Goal: Task Accomplishment & Management: Complete application form

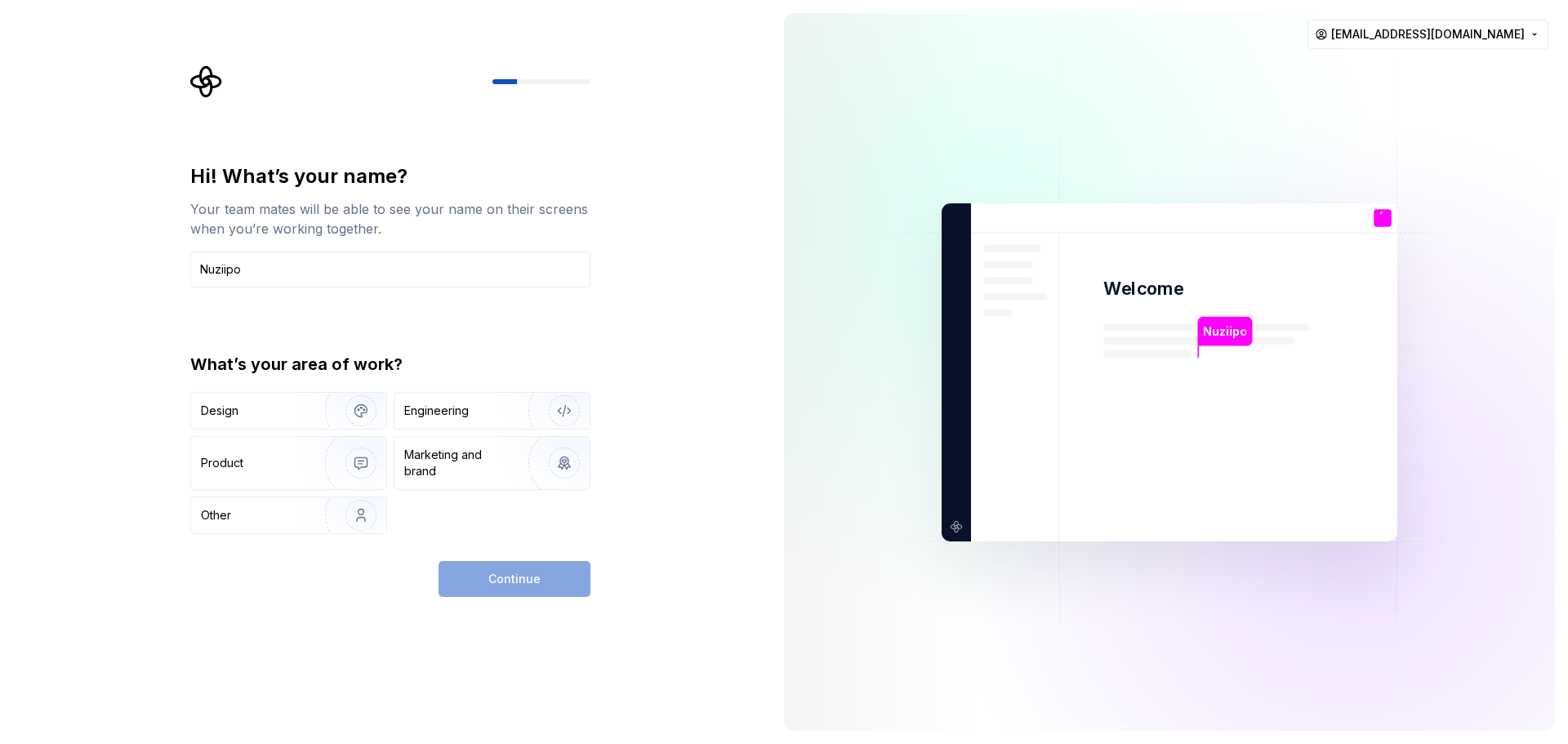
type input "์ีNuziipo"
click at [492, 581] on div "Continue" at bounding box center [514, 579] width 152 height 36
click at [239, 407] on div "Design" at bounding box center [252, 411] width 103 height 17
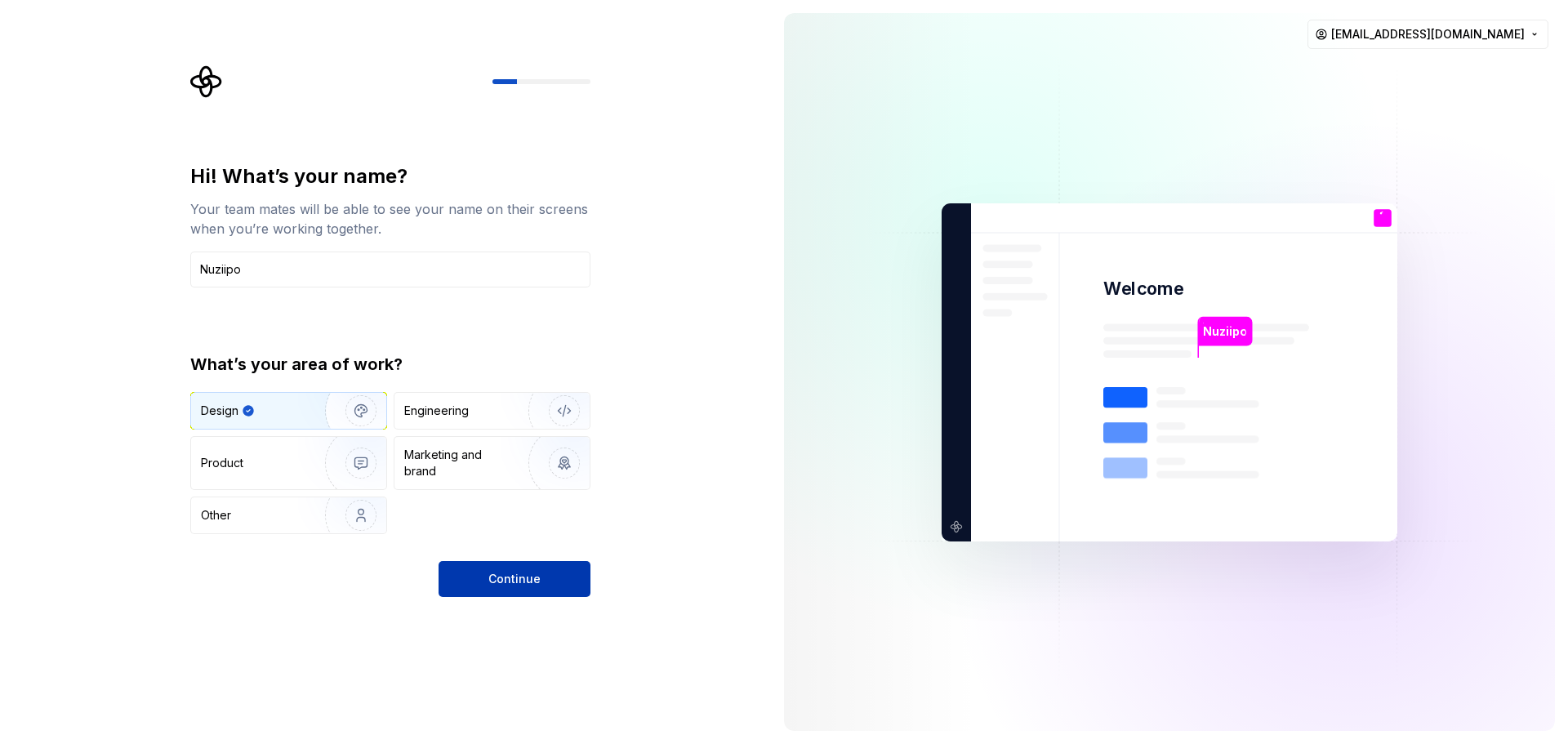
click at [572, 569] on button "Continue" at bounding box center [514, 579] width 152 height 36
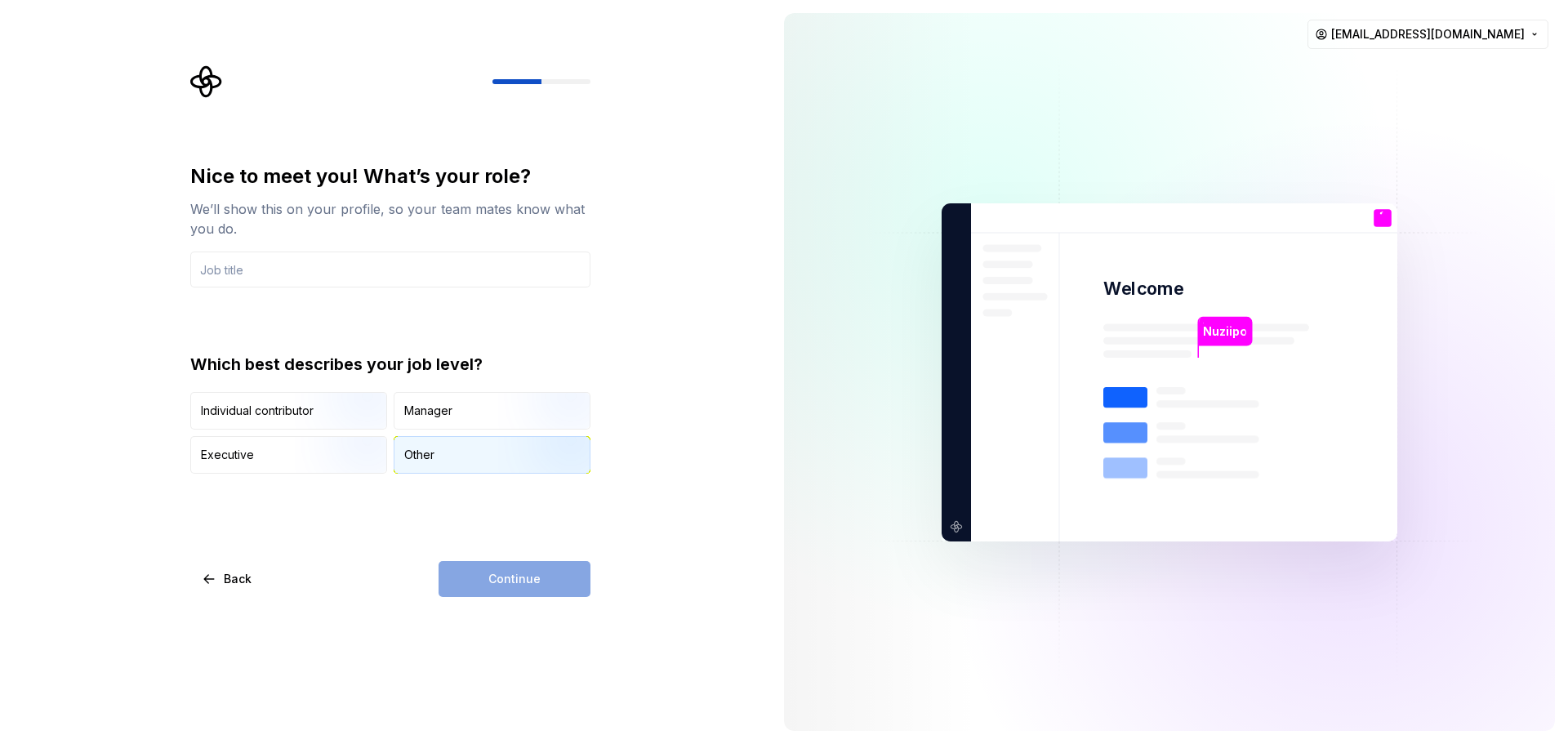
click at [499, 452] on img "button" at bounding box center [550, 475] width 105 height 110
click at [574, 572] on div "Continue" at bounding box center [514, 579] width 152 height 36
click at [381, 271] on input "text" at bounding box center [390, 269] width 400 height 36
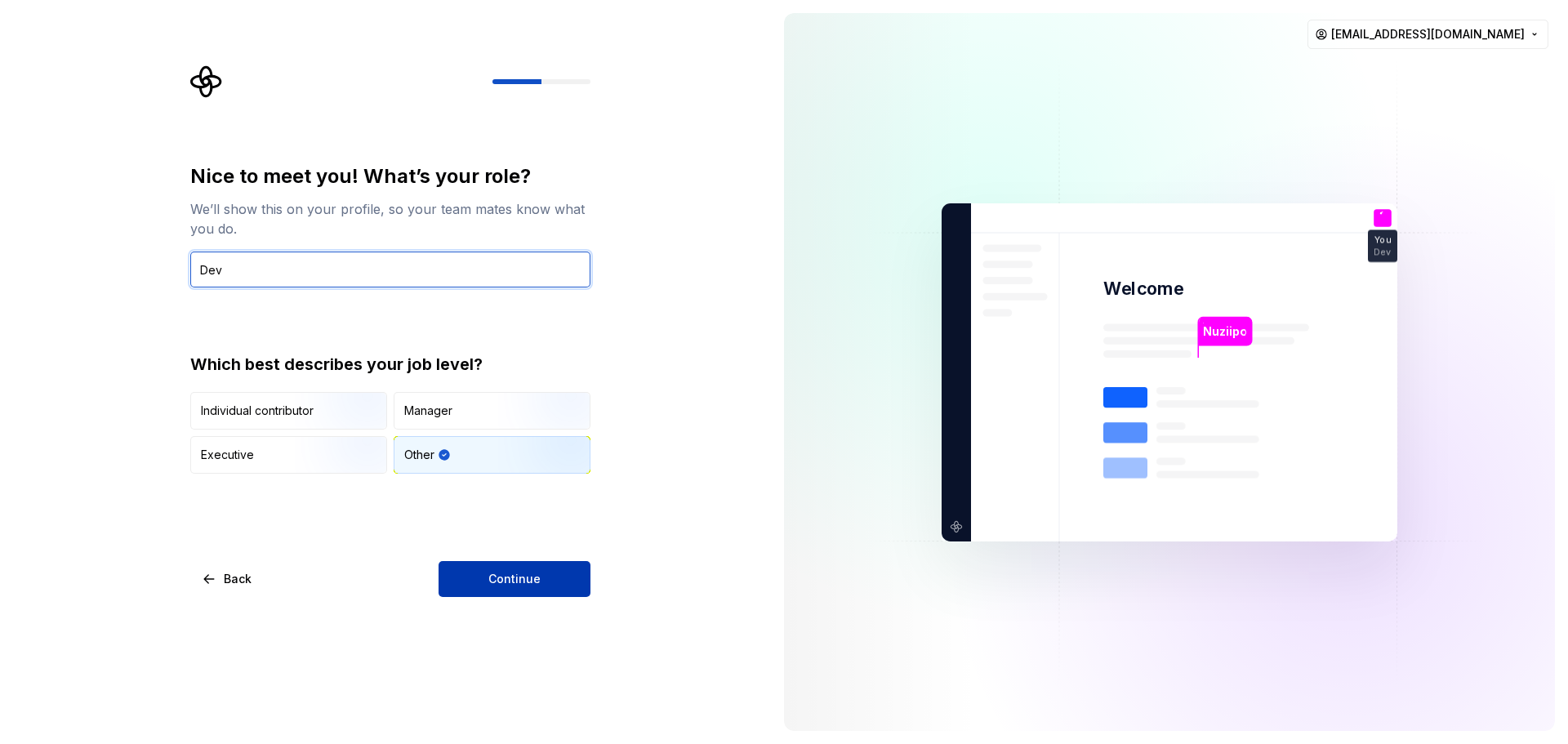
type input "Dev"
click at [513, 579] on span "Continue" at bounding box center [514, 580] width 52 height 17
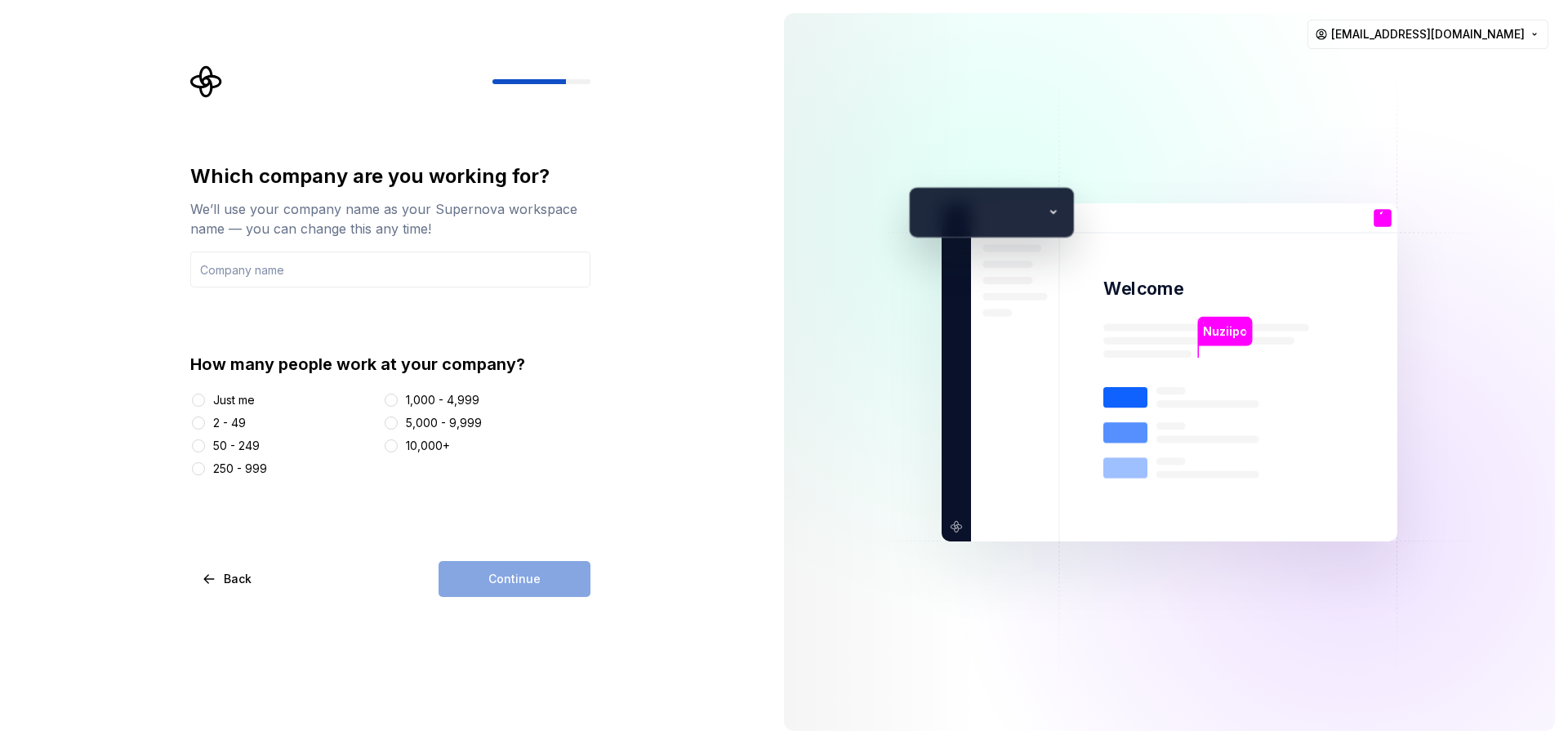
click at [214, 394] on div "Just me" at bounding box center [283, 400] width 186 height 17
click at [209, 398] on div "Just me" at bounding box center [283, 400] width 186 height 17
click at [199, 400] on button "Just me" at bounding box center [199, 400] width 13 height 13
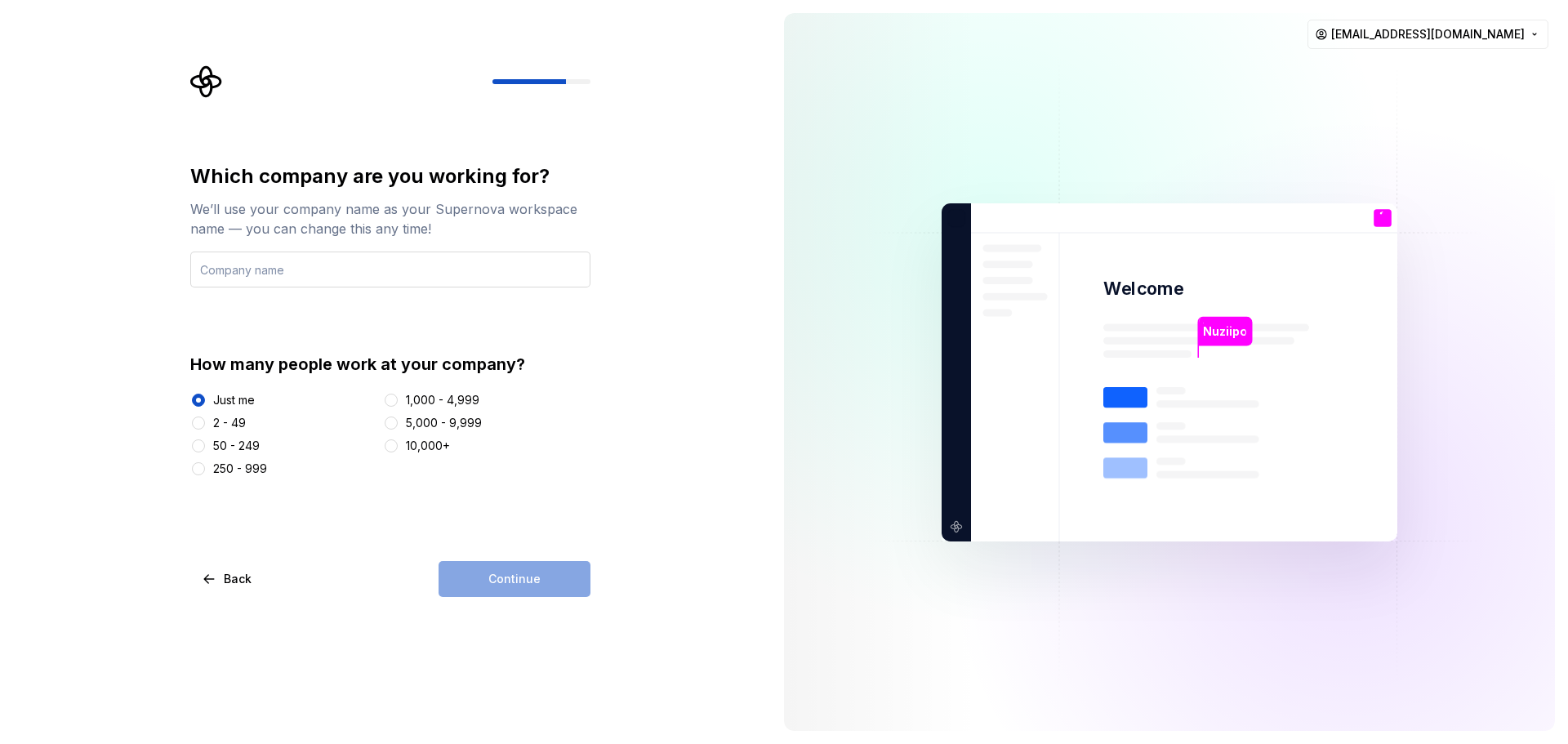
click at [299, 263] on input "text" at bounding box center [390, 269] width 400 height 36
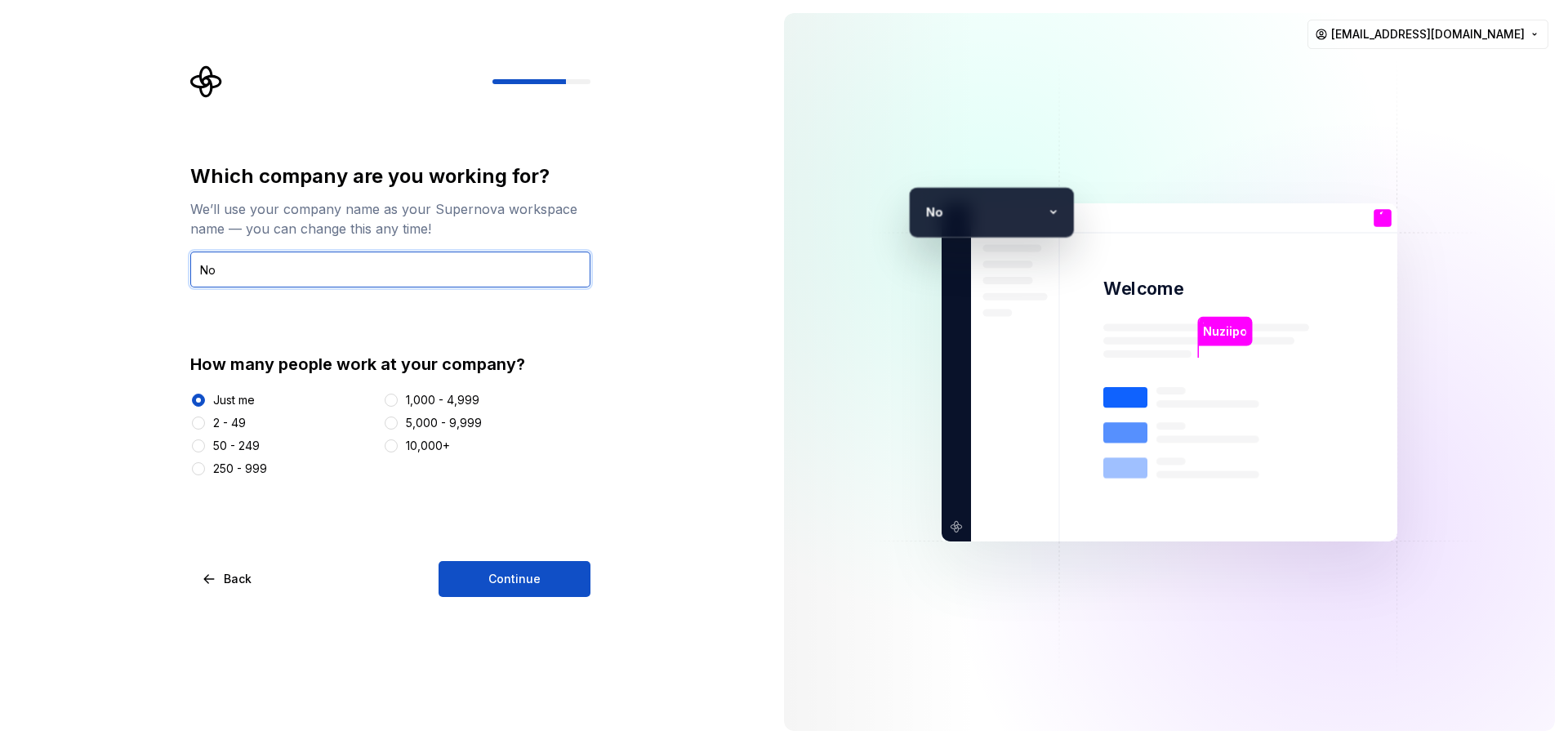
type input "N"
type input "Sunnival"
click at [591, 571] on div "Which company are you working for? We’ll use your company name as your Supernov…" at bounding box center [395, 331] width 430 height 532
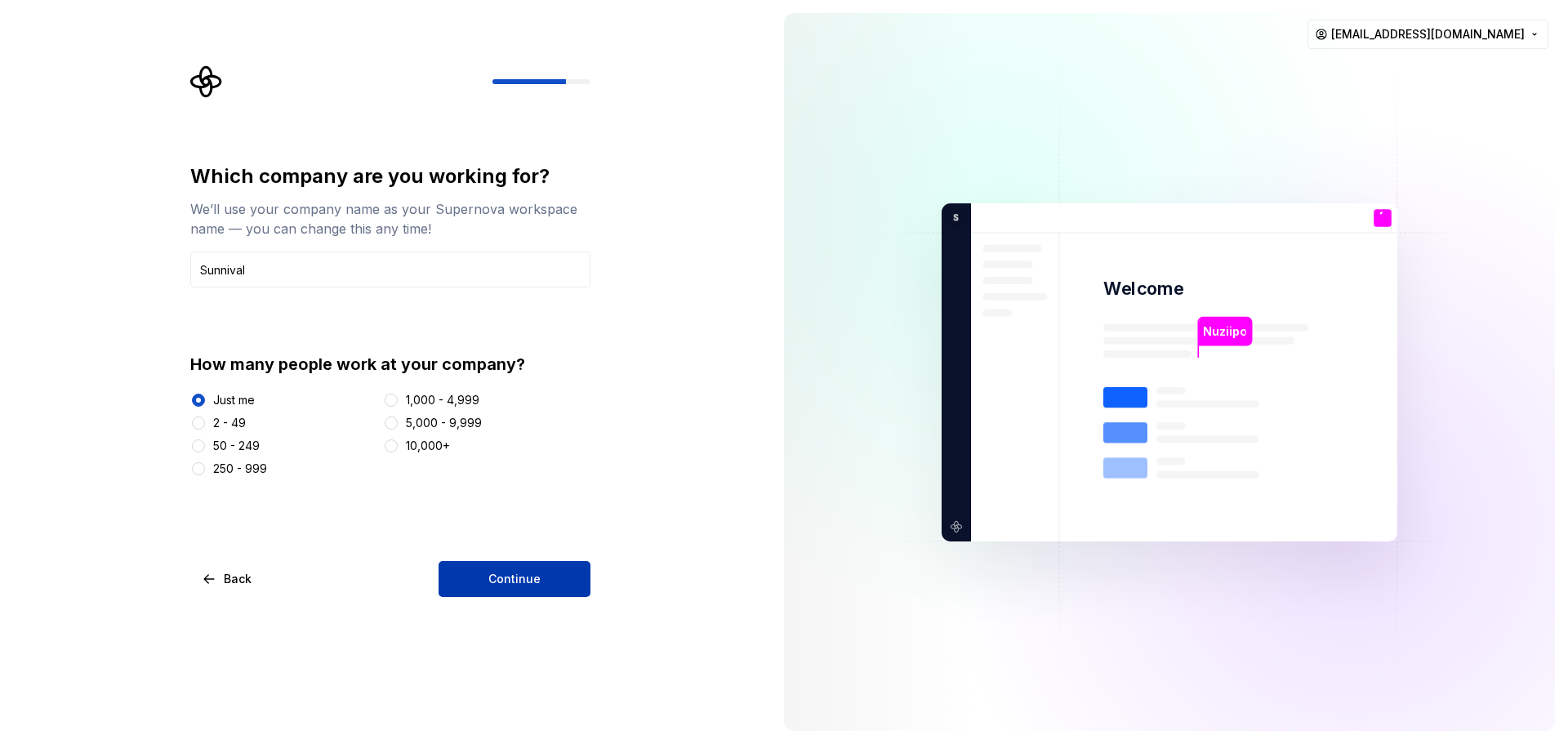
click at [557, 571] on button "Continue" at bounding box center [514, 579] width 152 height 36
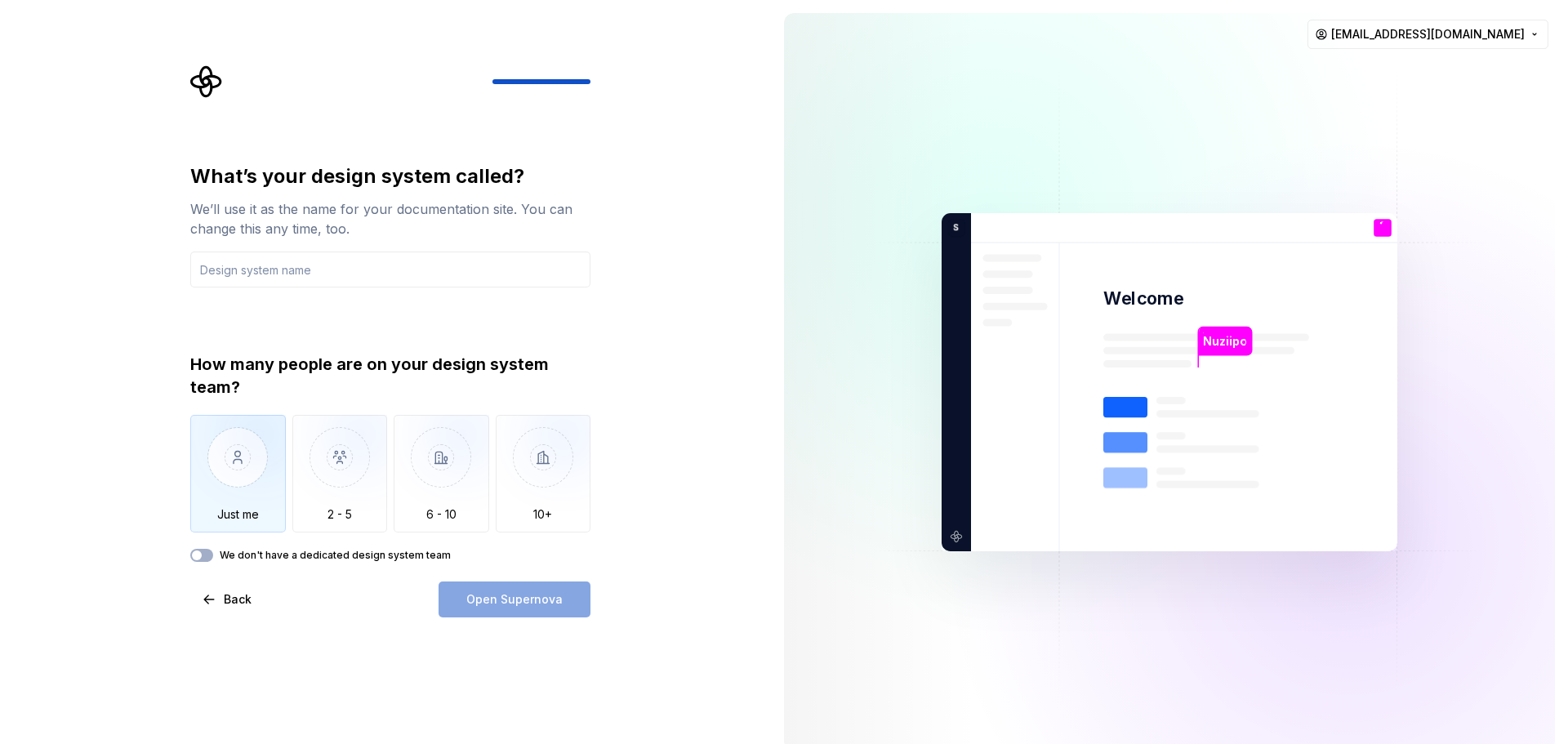
click at [261, 478] on img "button" at bounding box center [238, 469] width 95 height 110
click at [421, 276] on input "text" at bounding box center [390, 269] width 400 height 36
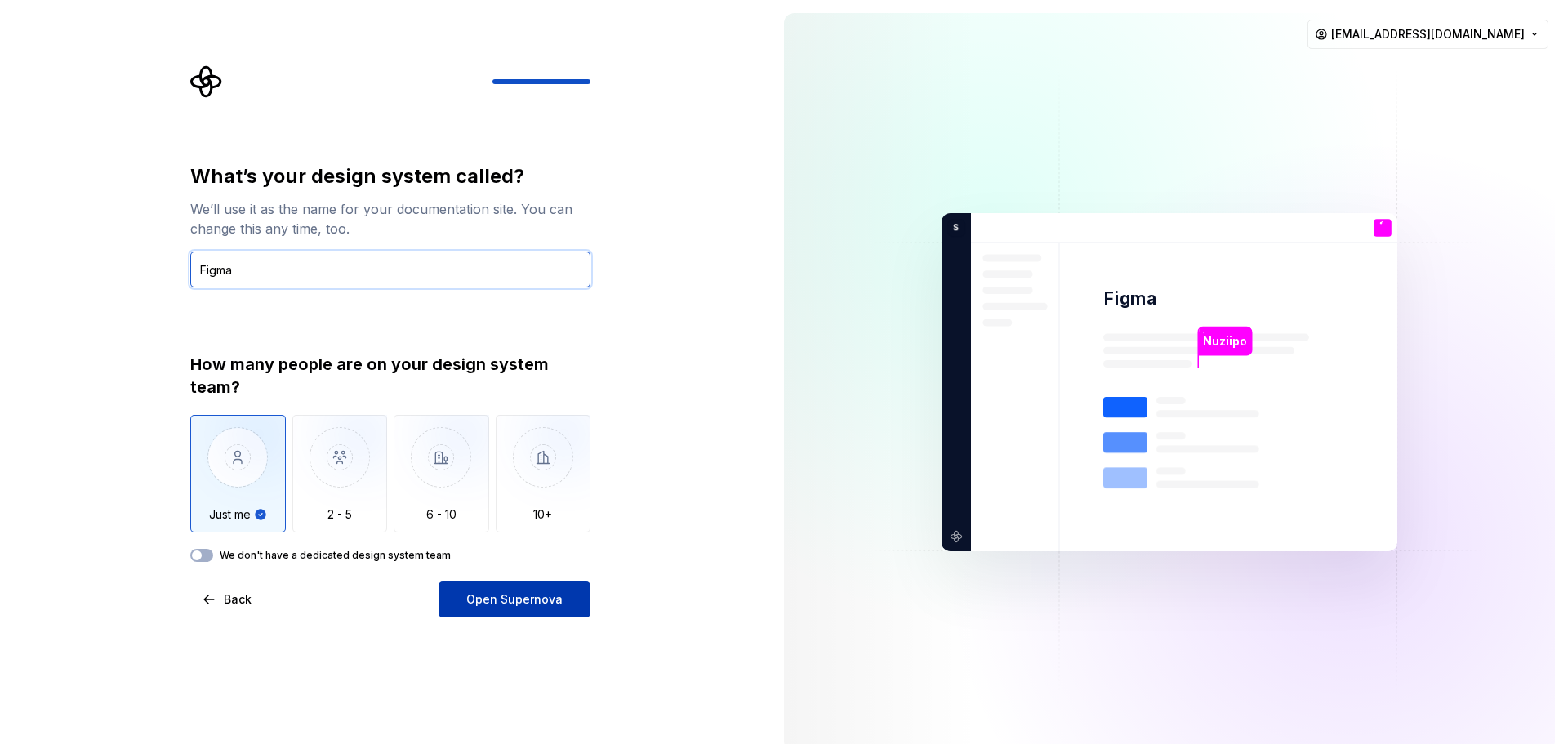
type input "Figma"
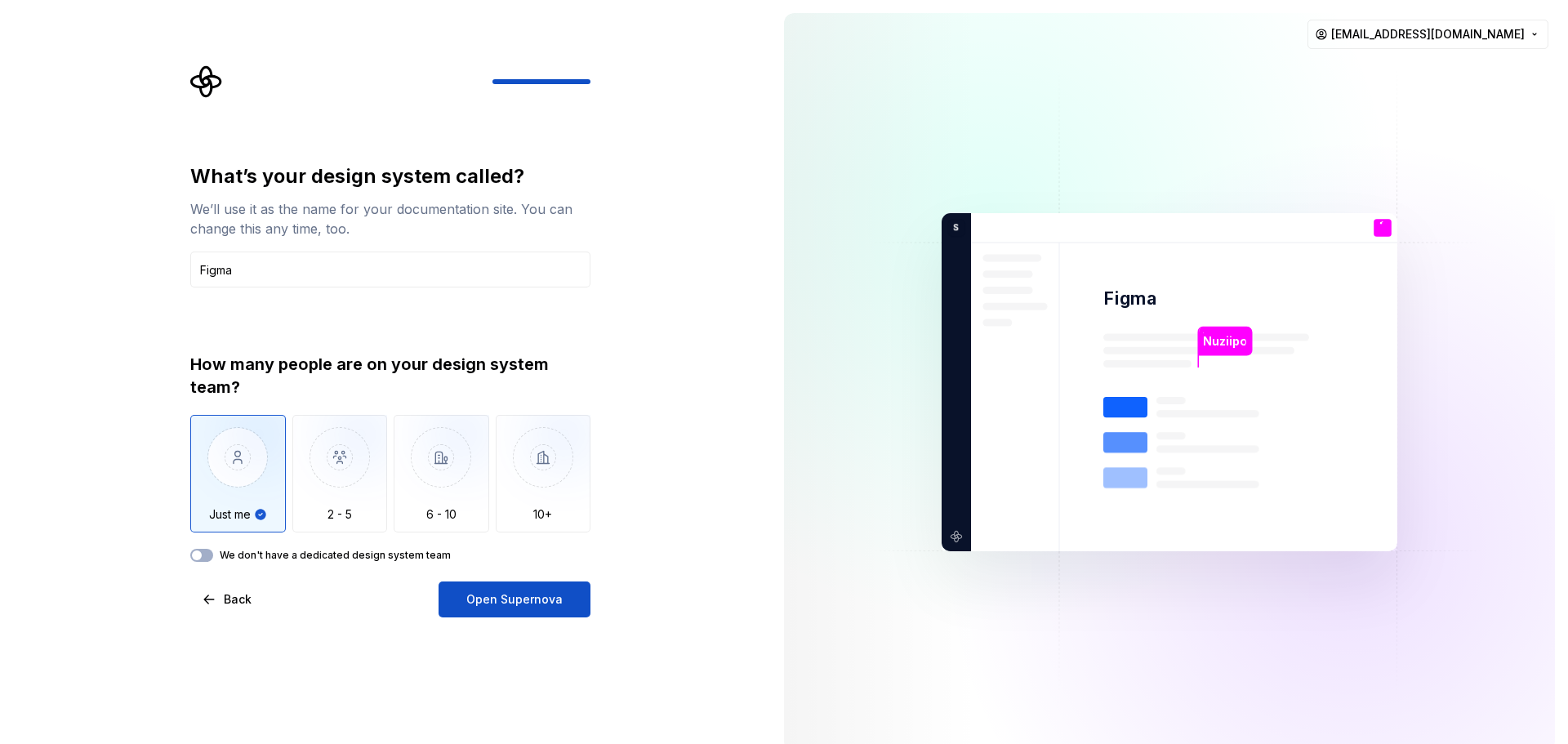
click at [480, 593] on span "Open Supernova" at bounding box center [514, 600] width 96 height 17
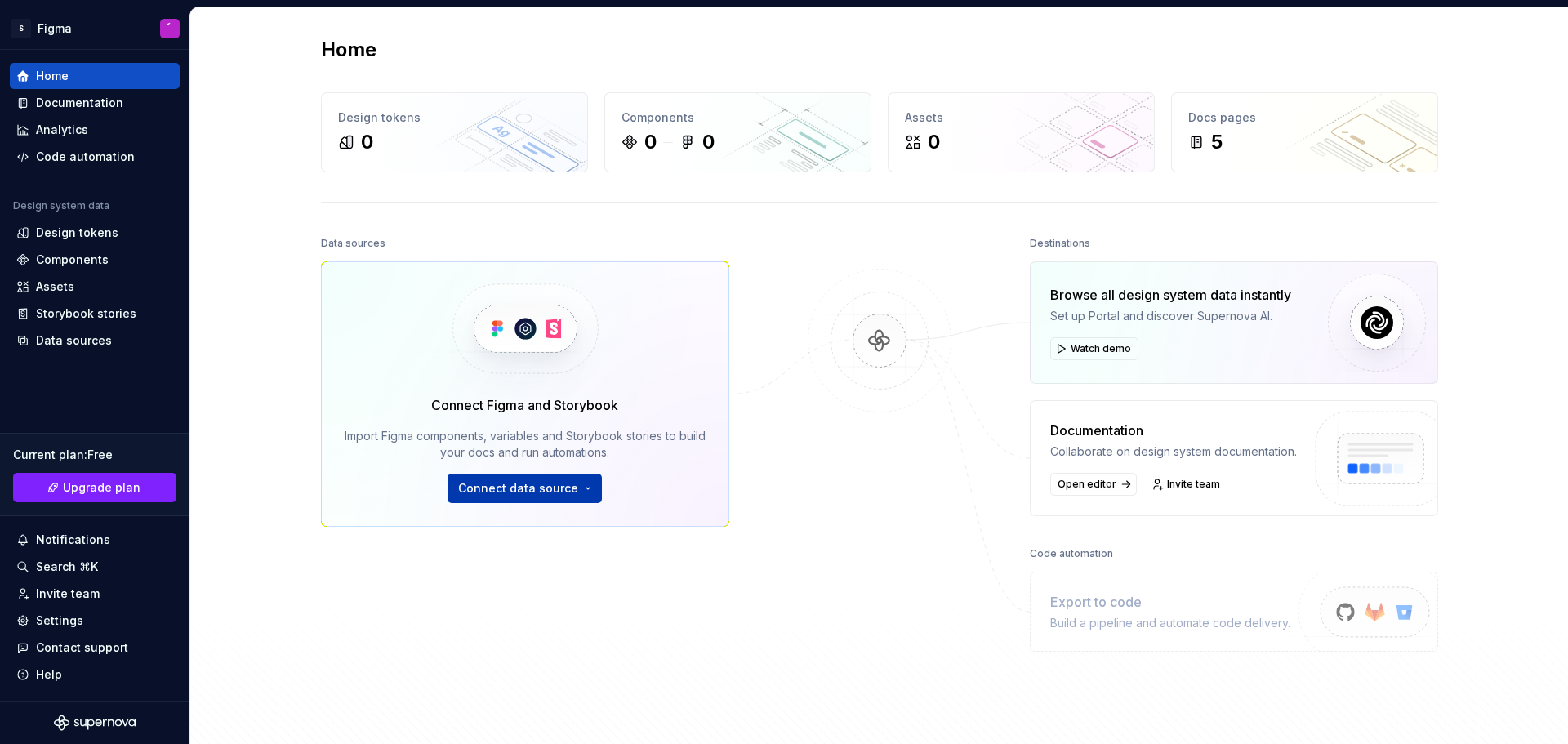
click at [565, 487] on span "Connect data source" at bounding box center [518, 488] width 120 height 17
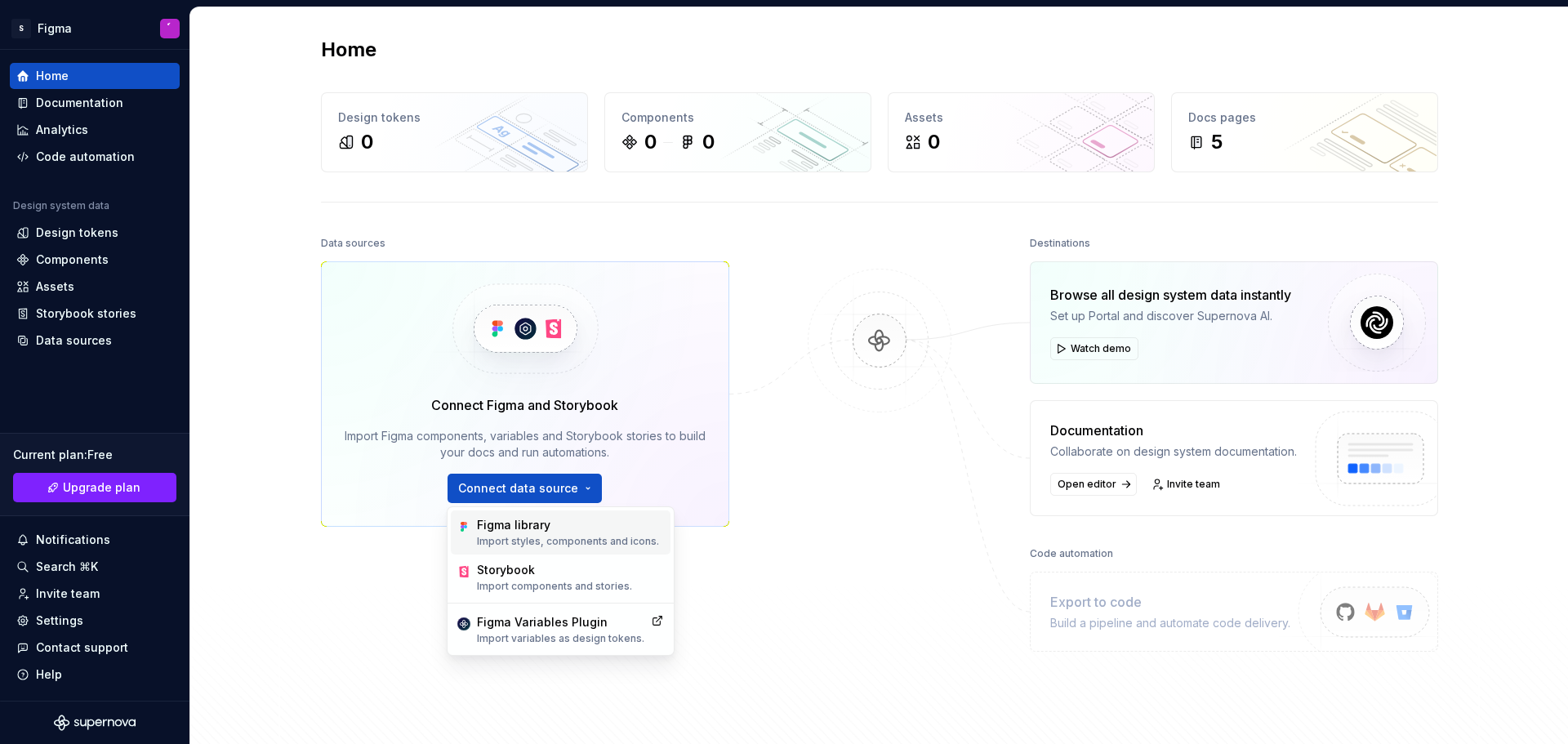
click at [556, 524] on div "Figma library" at bounding box center [568, 525] width 182 height 17
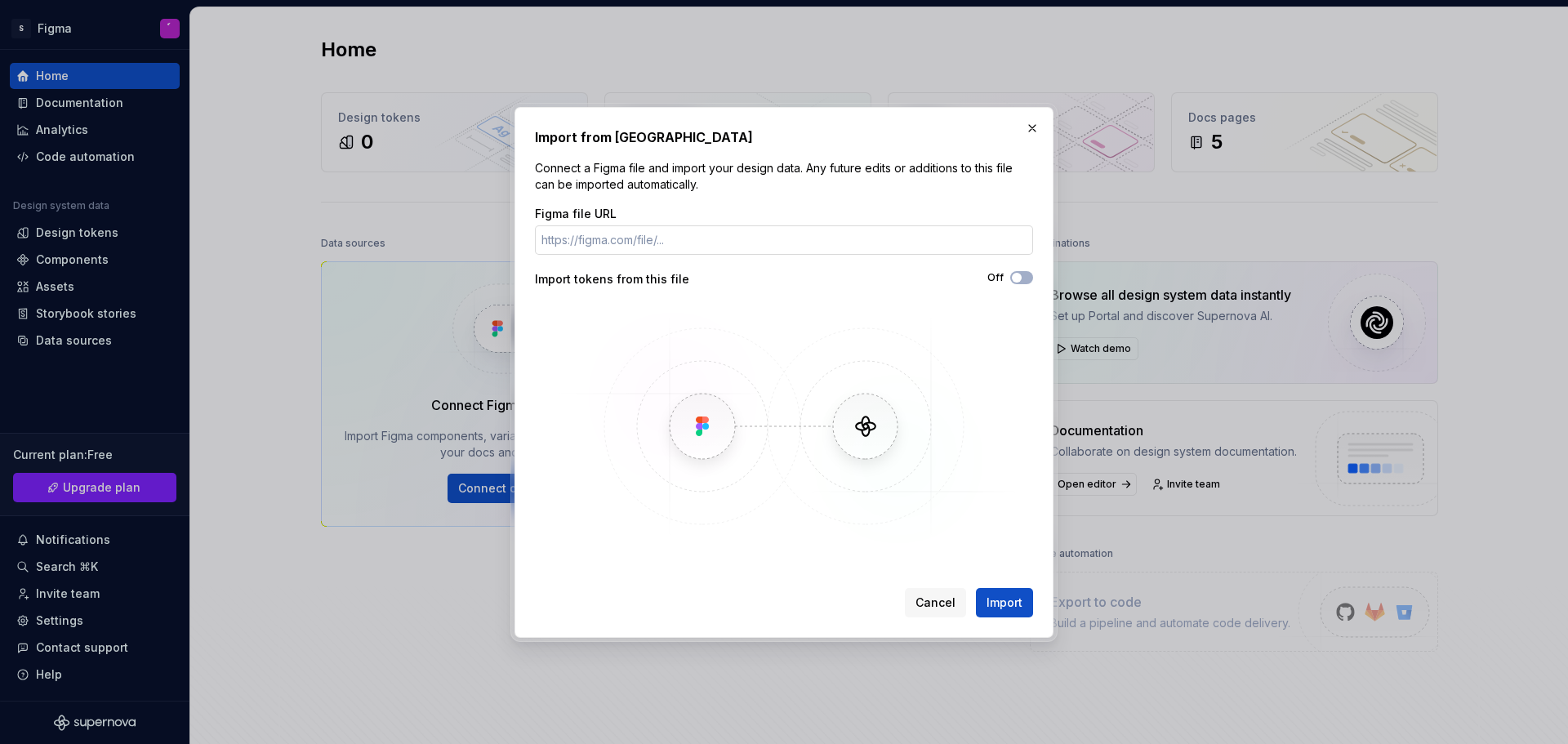
click at [668, 239] on input "Figma file URL" at bounding box center [784, 240] width 498 height 29
click at [852, 241] on input "Figma file URL" at bounding box center [784, 240] width 498 height 29
paste input "https://www.figma.com/design/V0MFTOvIyivtm7mNuglUYB/PCIS02?node-id=0-1&p=f&t=Uj…"
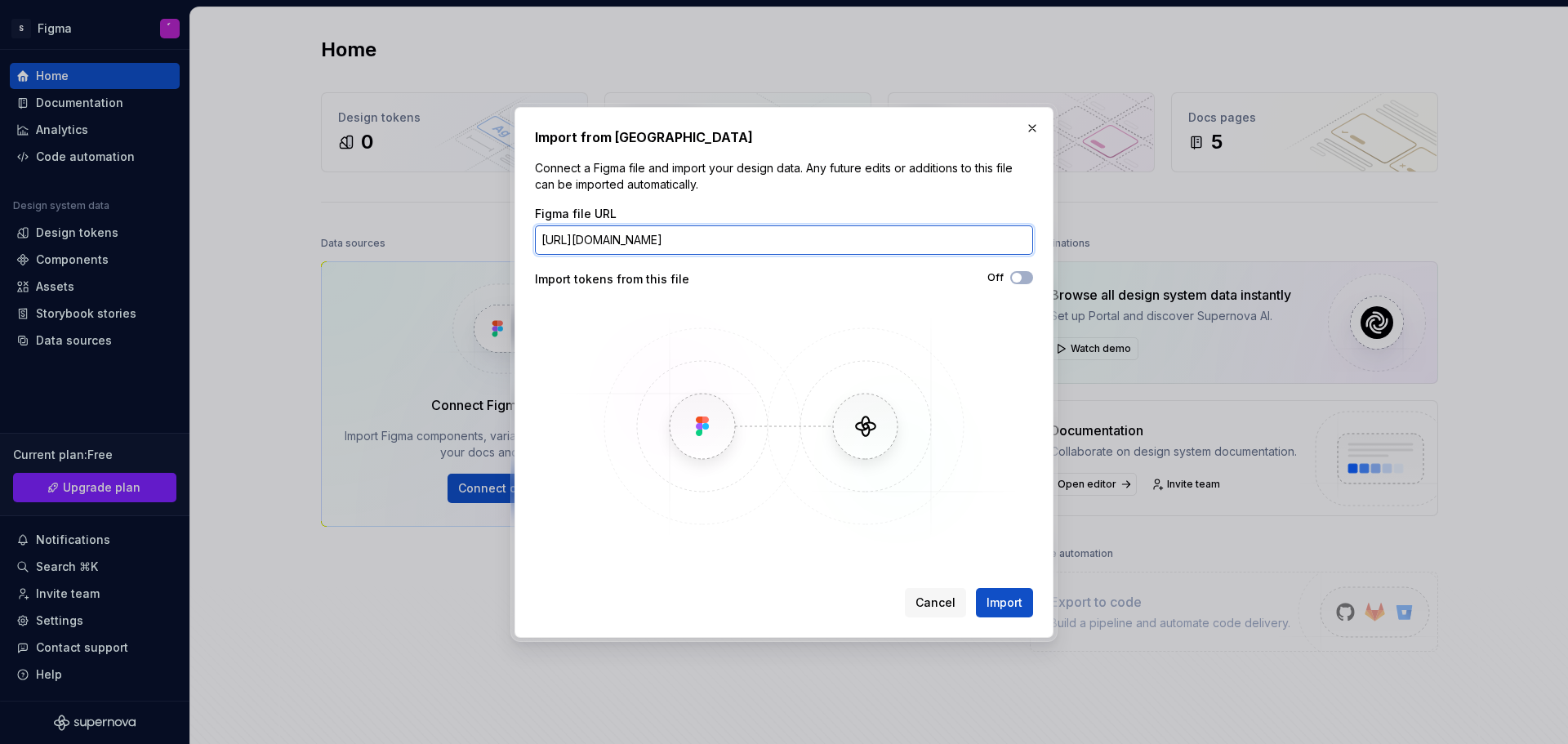
scroll to position [0, 117]
type input "https://www.figma.com/design/V0MFTOvIyivtm7mNuglUYB/PCIS02?node-id=0-1&p=f&t=Uj…"
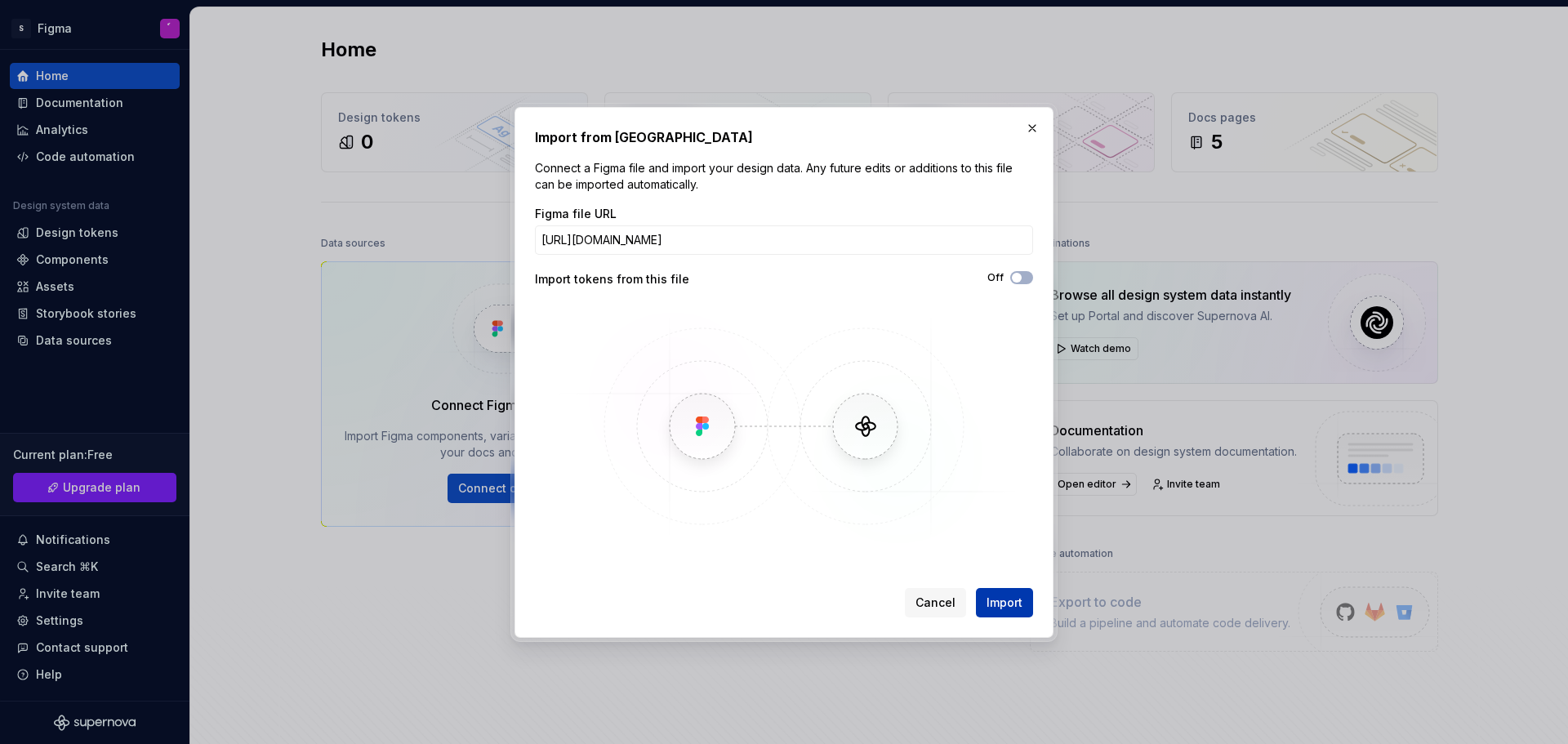
click at [1007, 614] on button "Import" at bounding box center [1004, 602] width 57 height 29
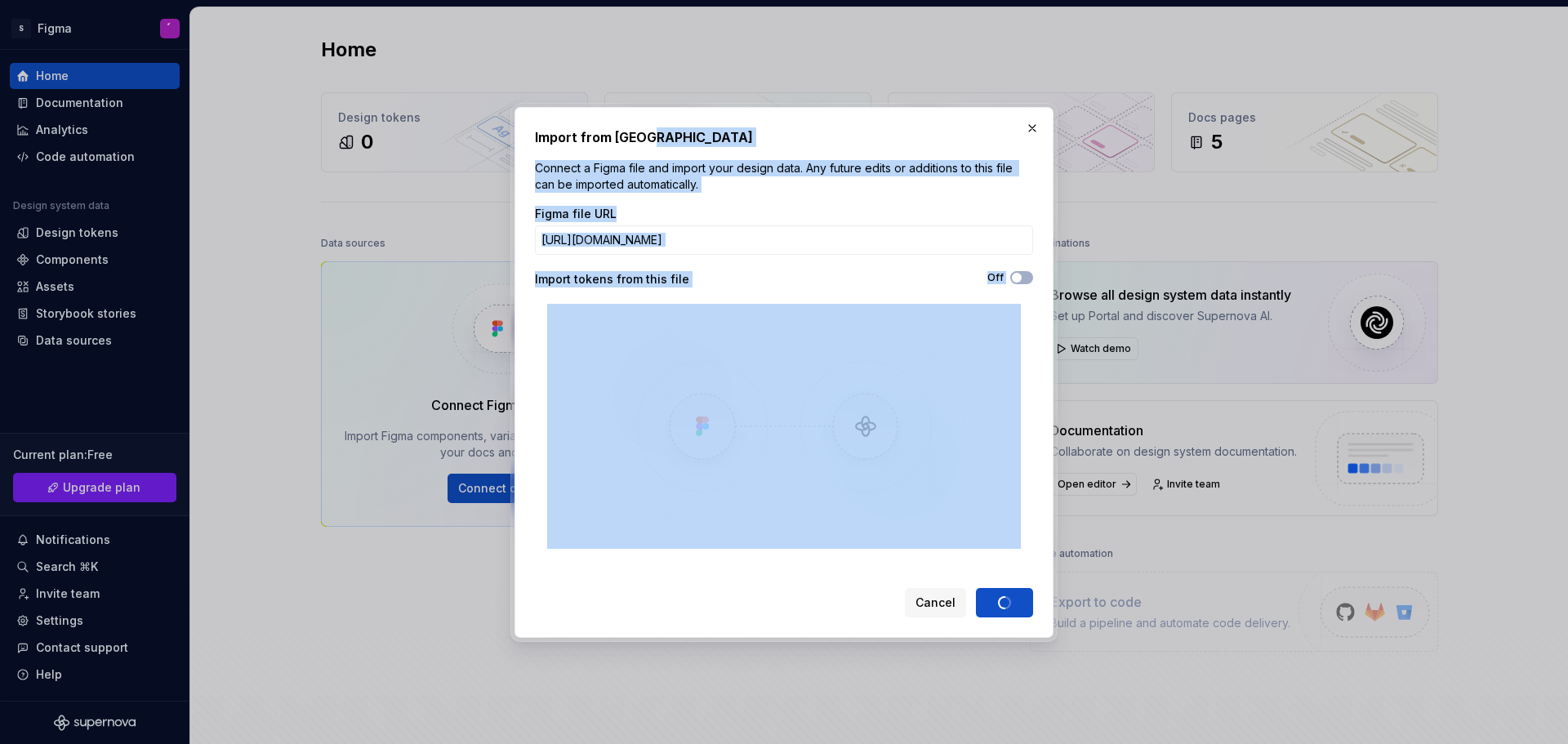
drag, startPoint x: 895, startPoint y: 112, endPoint x: 1043, endPoint y: 373, distance: 300.0
click at [1040, 376] on div "Import from Figma Connect a Figma file and import your design data. Any future …" at bounding box center [784, 373] width 539 height 531
click at [861, 126] on div "Import from Figma Connect a Figma file and import your design data. Any future …" at bounding box center [784, 373] width 539 height 531
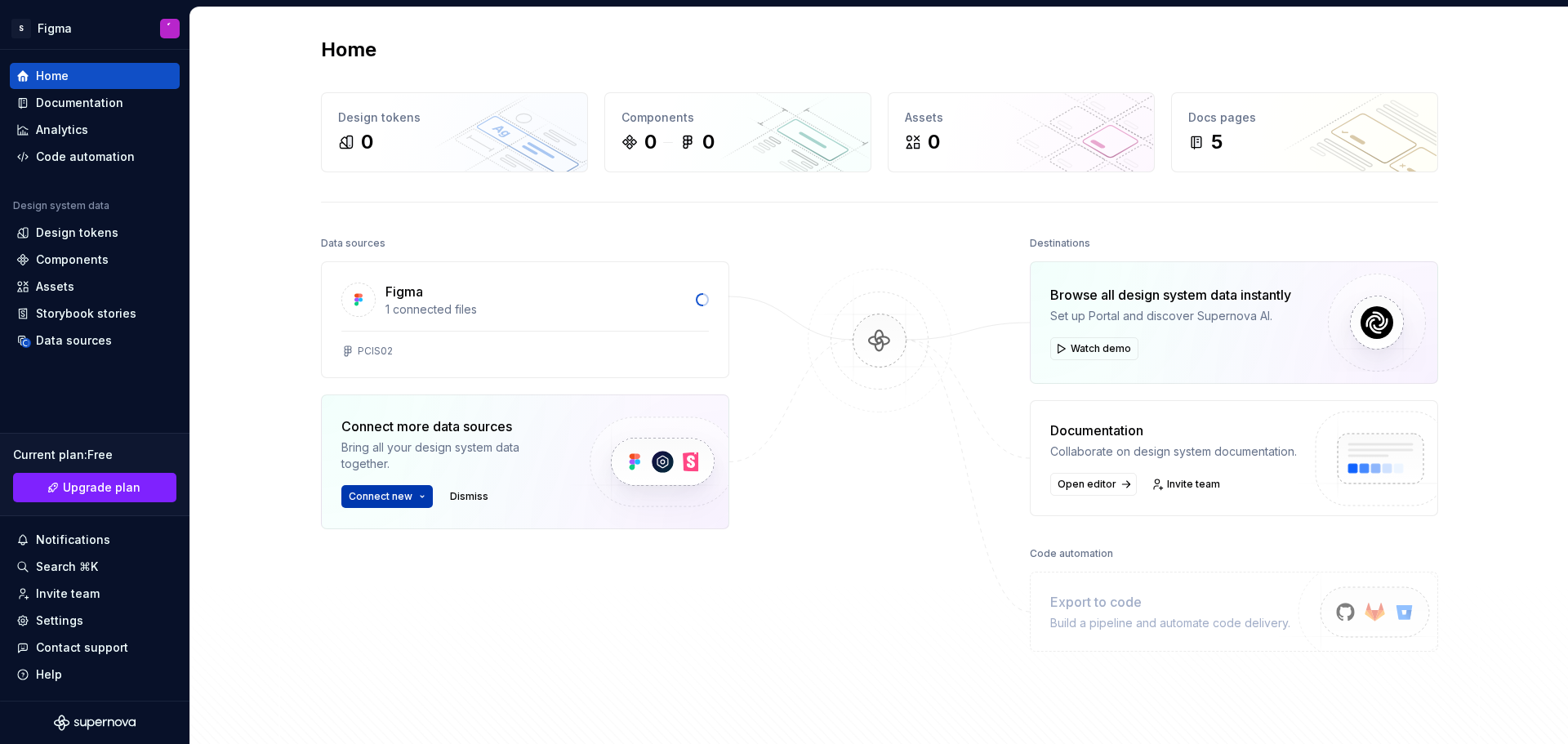
click at [415, 500] on button "Connect new" at bounding box center [387, 496] width 91 height 23
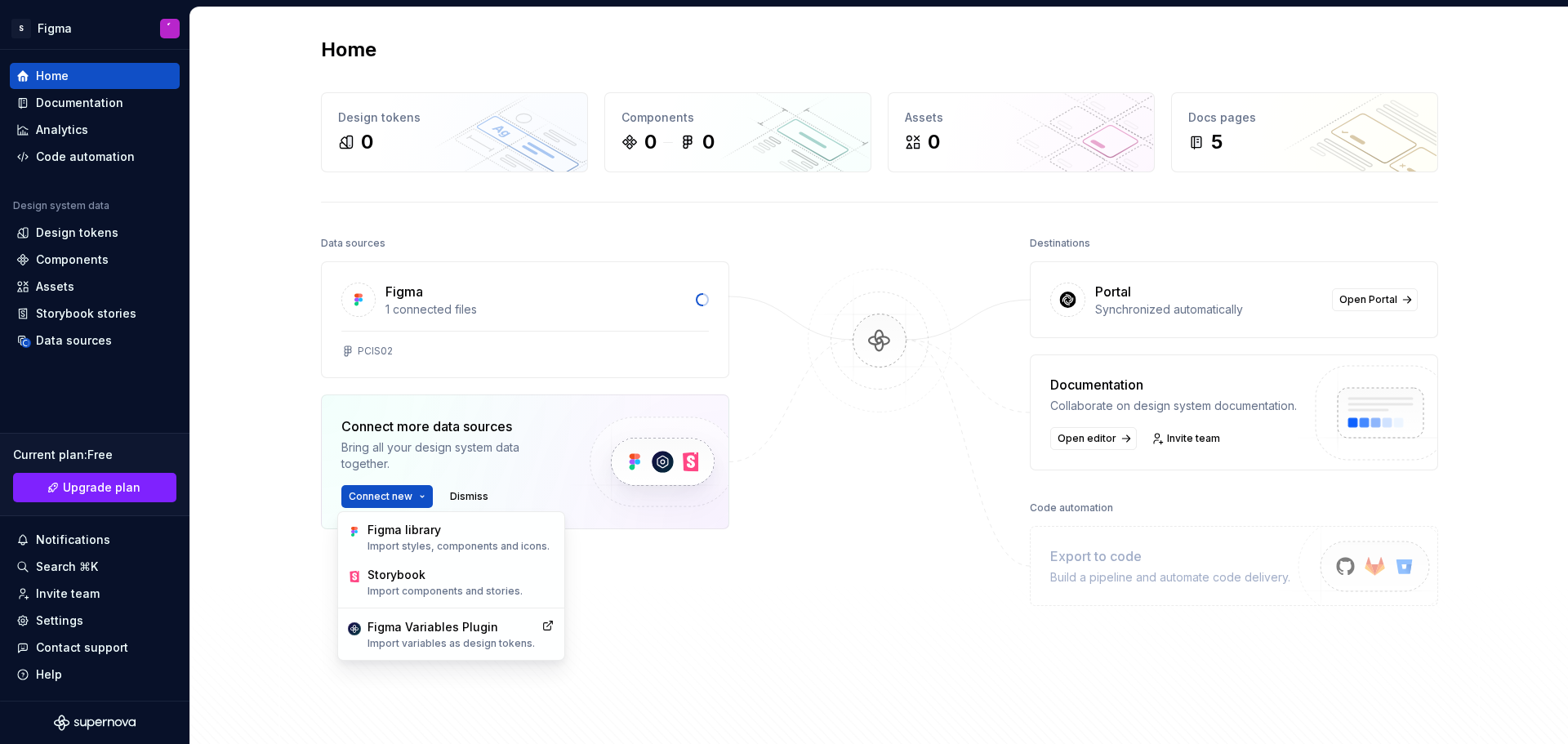
click at [813, 532] on div at bounding box center [879, 455] width 163 height 447
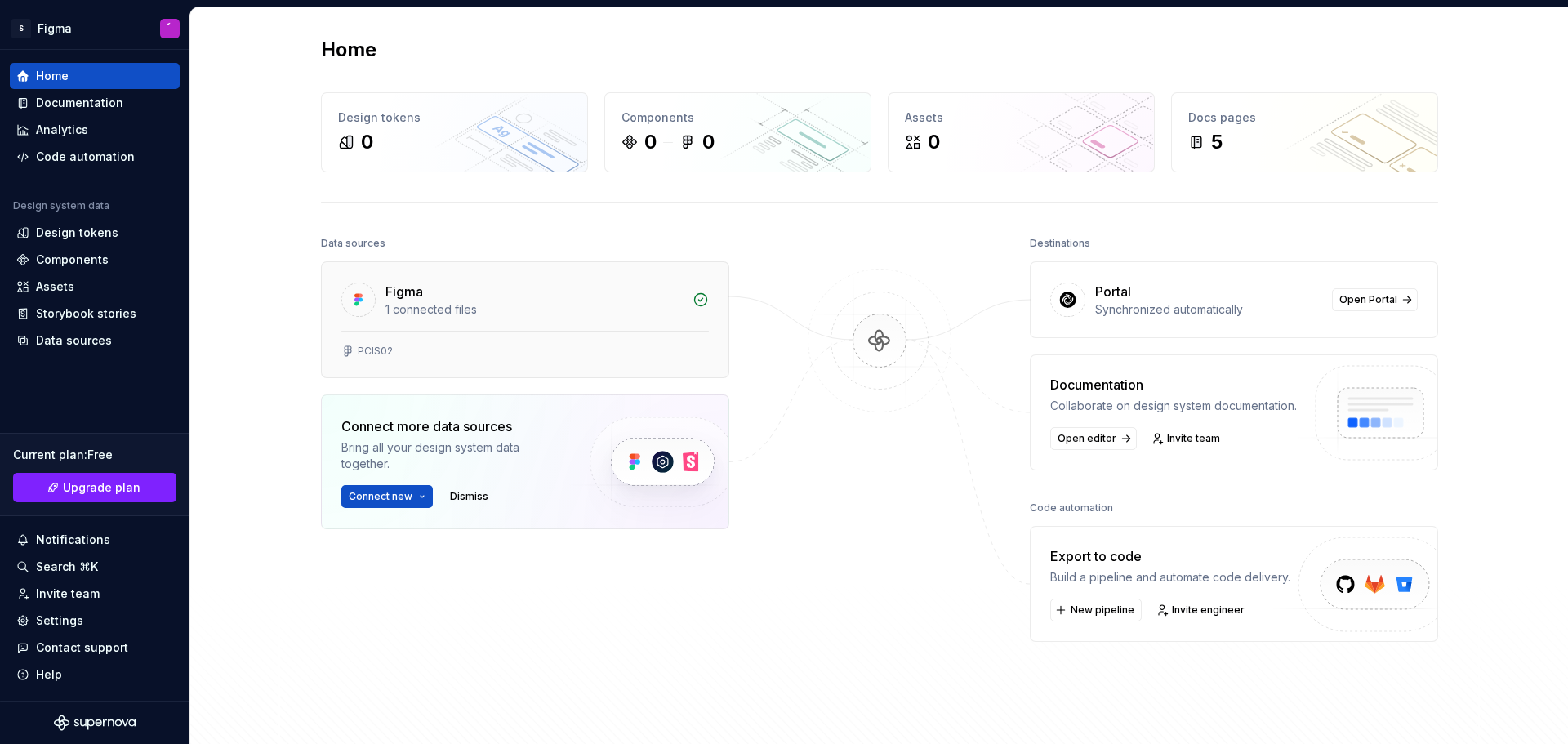
click at [379, 356] on div "PCIS02" at bounding box center [375, 352] width 35 height 13
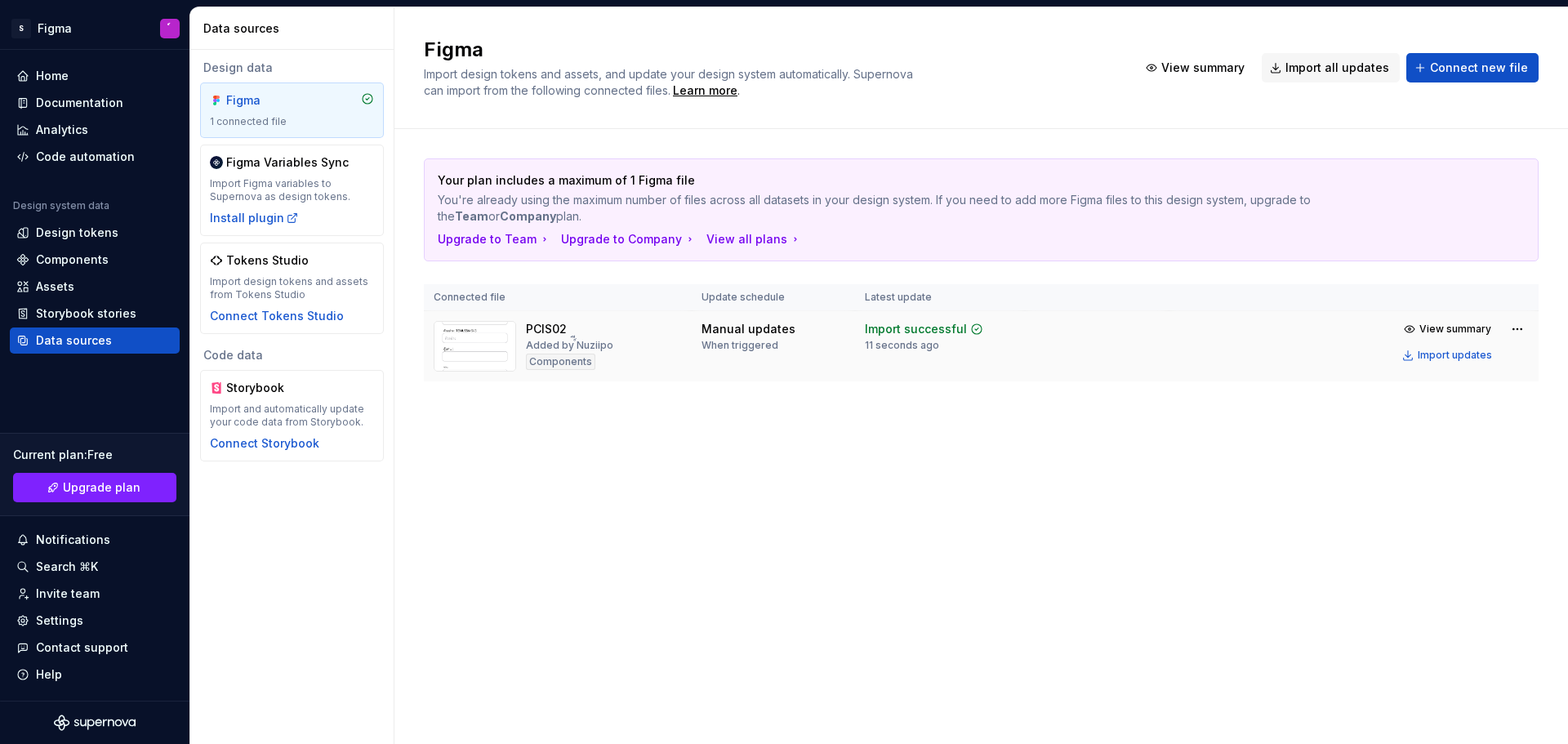
click at [492, 344] on img at bounding box center [475, 346] width 82 height 50
click at [456, 349] on img at bounding box center [475, 346] width 82 height 50
click at [1440, 328] on span "View summary" at bounding box center [1456, 329] width 72 height 13
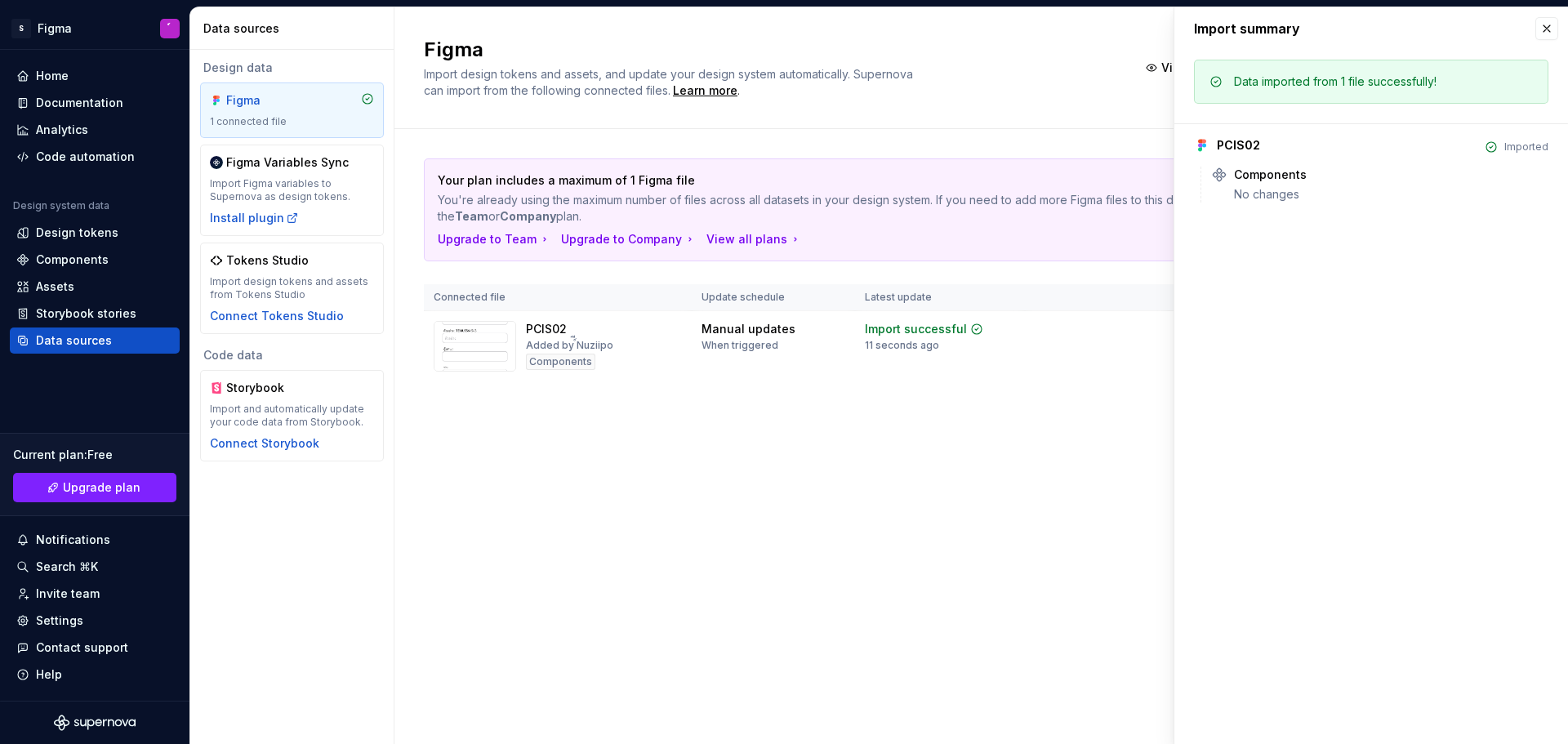
click at [1256, 206] on div "Data imported from 1 file successfully! PCIS02 Imported Components No changes" at bounding box center [1371, 136] width 394 height 173
click at [997, 492] on div "Figma Import design tokens and assets, and update your design system automatica…" at bounding box center [981, 376] width 1173 height 737
click at [89, 75] on div "Home" at bounding box center [95, 76] width 157 height 17
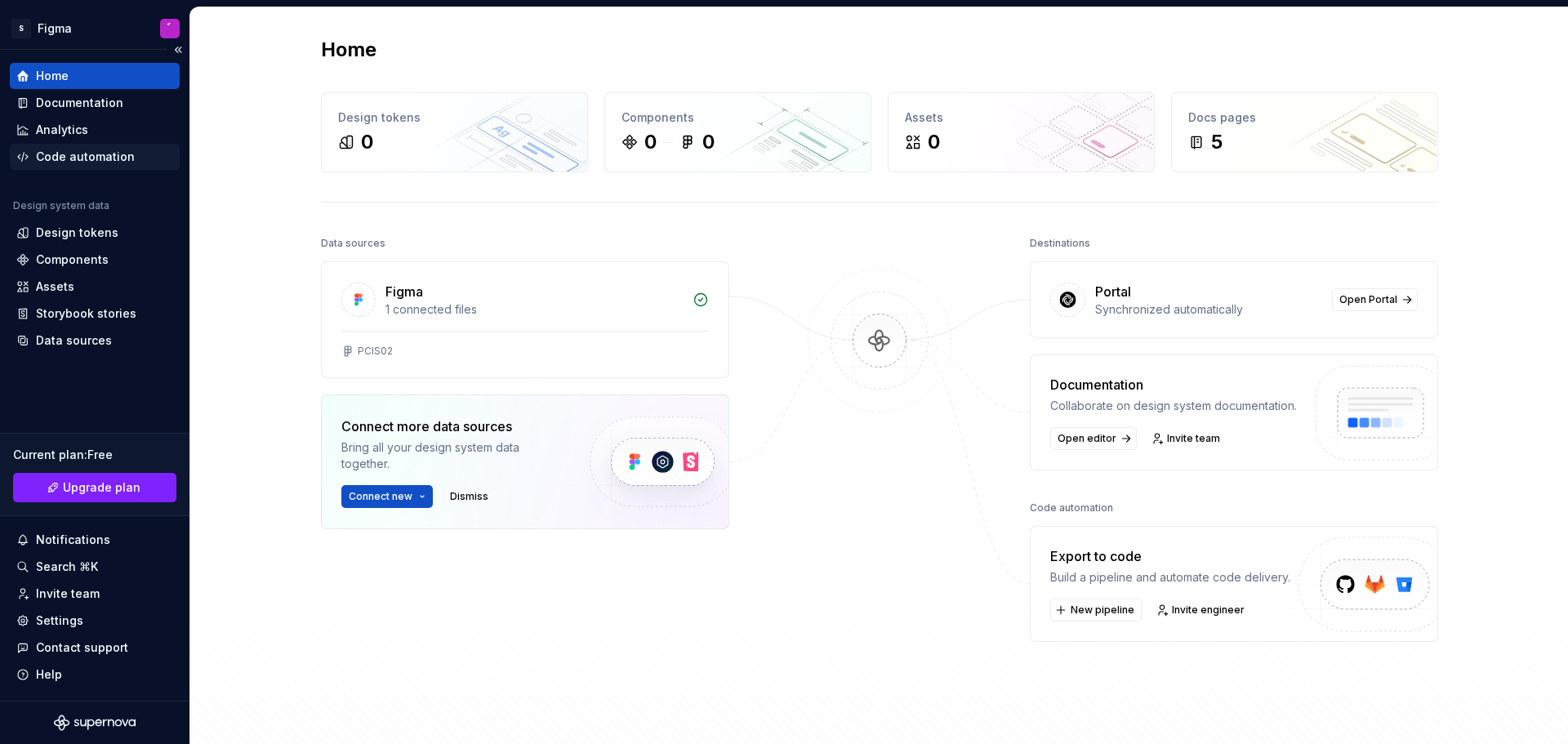
click at [116, 155] on div "Code automation" at bounding box center [85, 157] width 99 height 17
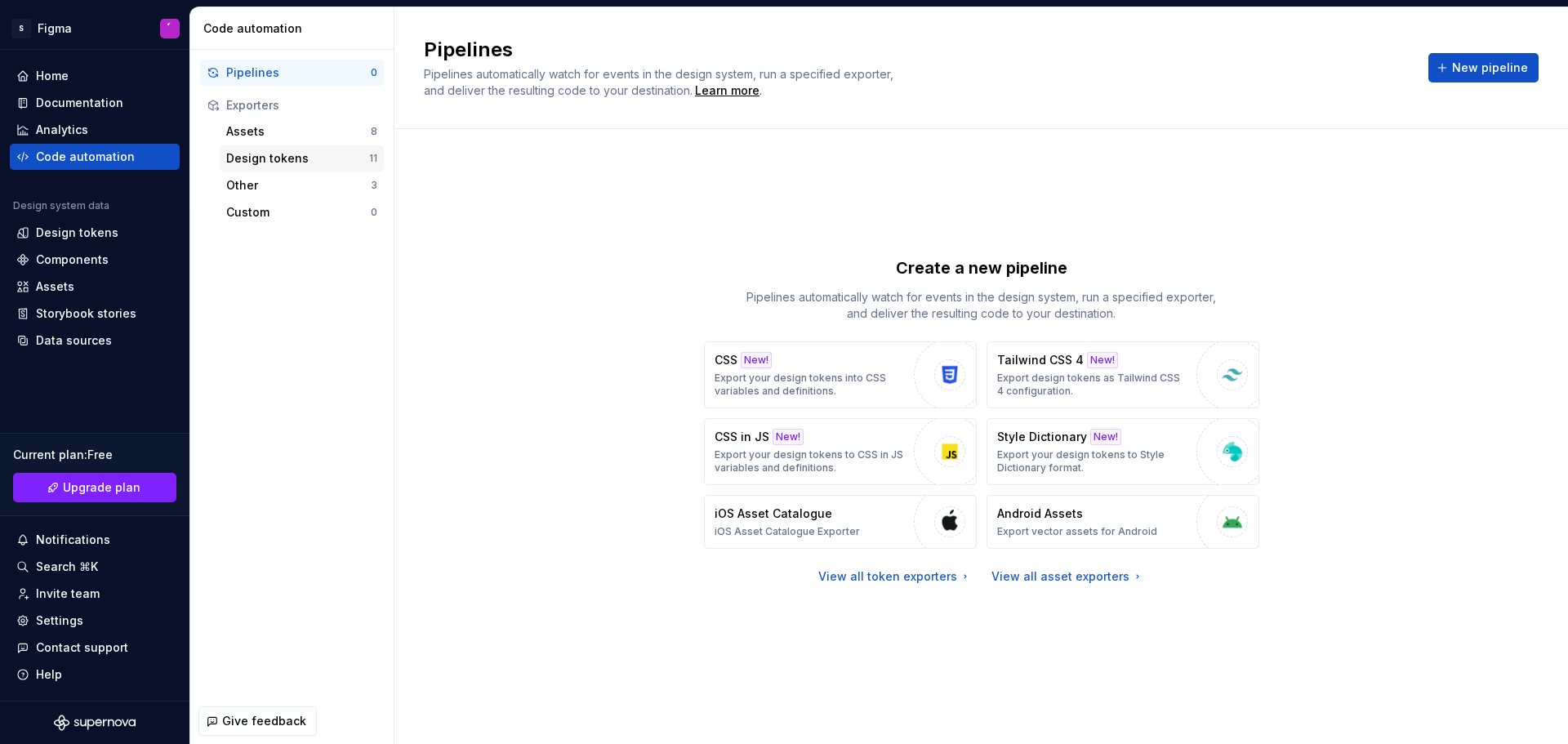
click at [319, 158] on div "Design tokens" at bounding box center [297, 158] width 143 height 17
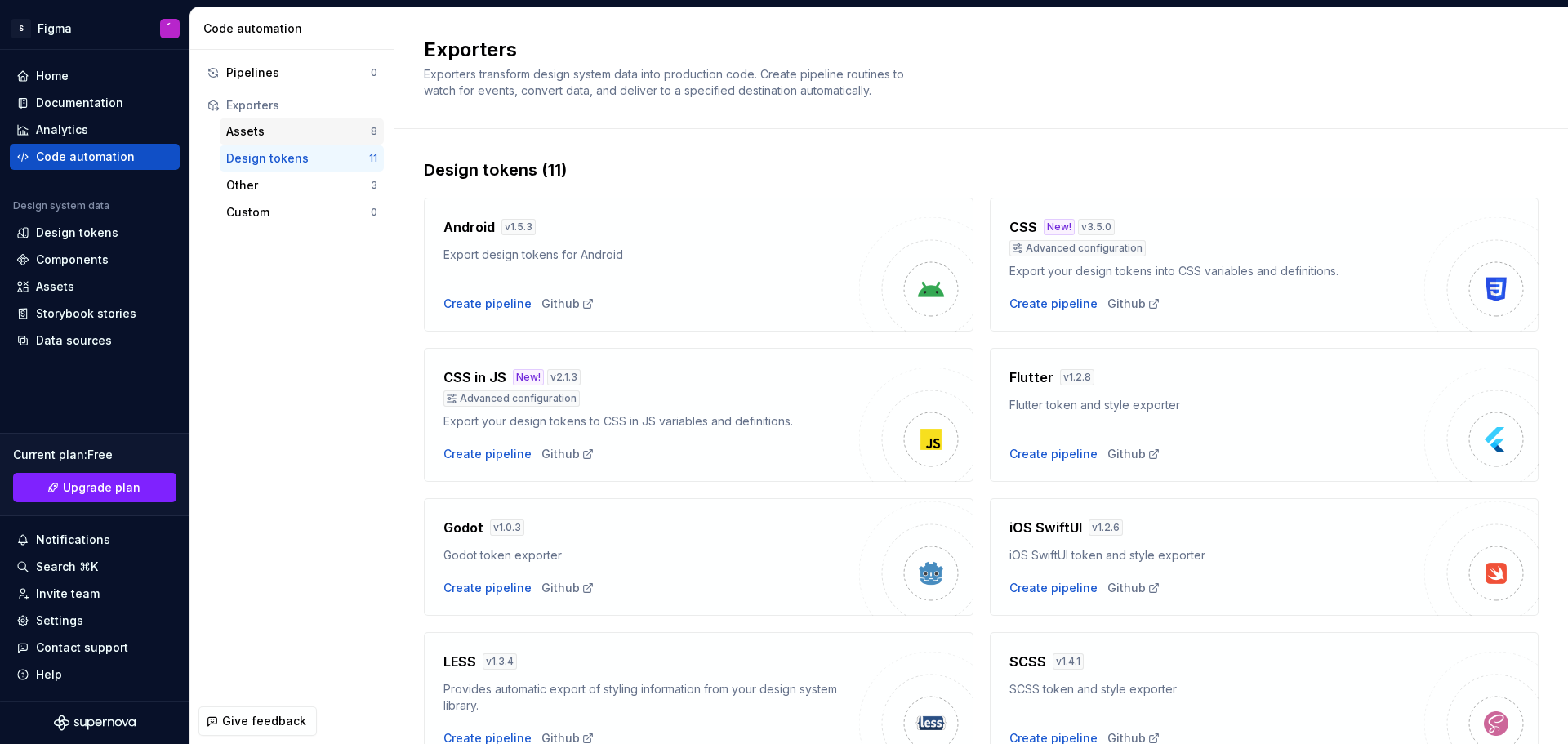
click at [307, 132] on div "Assets" at bounding box center [298, 132] width 145 height 17
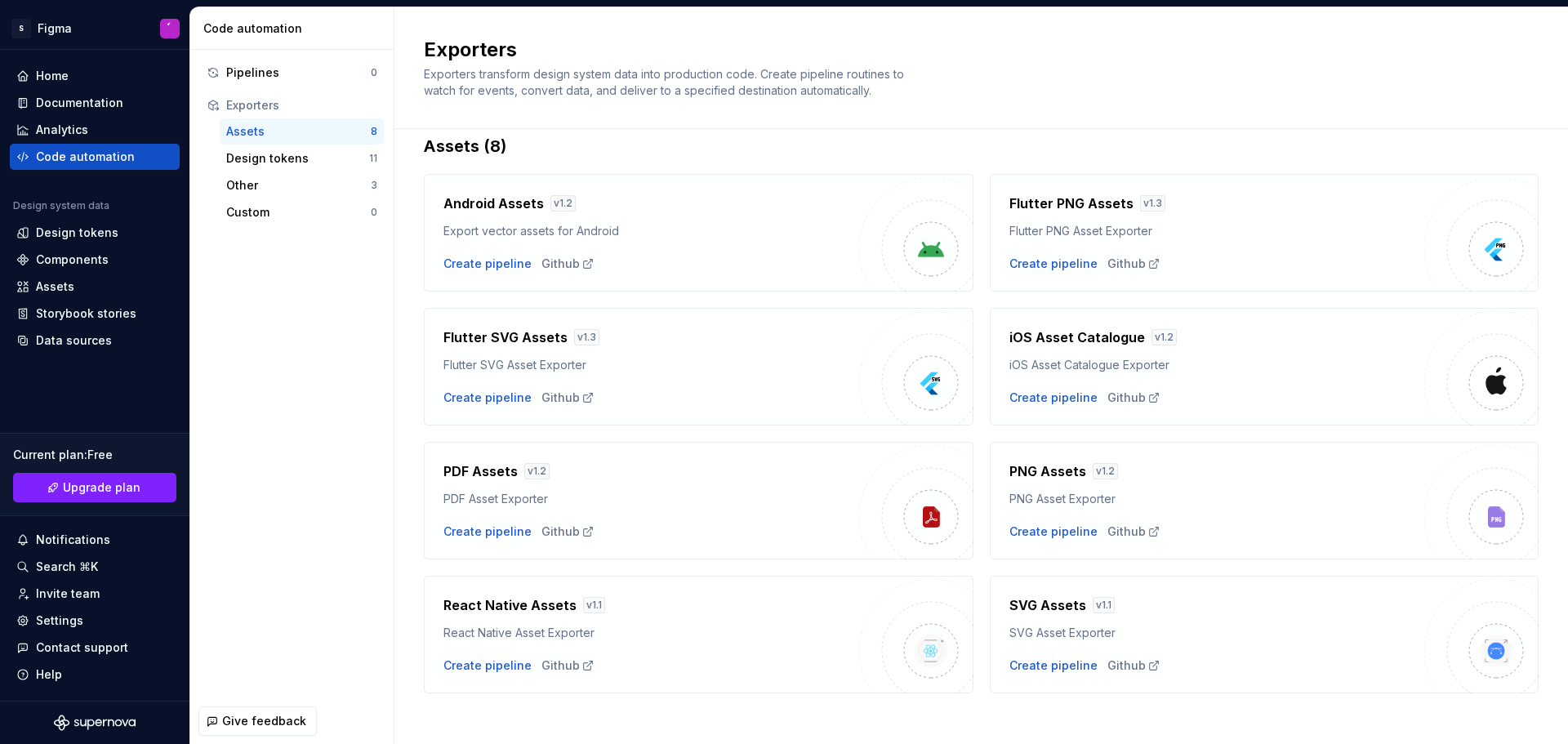
scroll to position [35, 0]
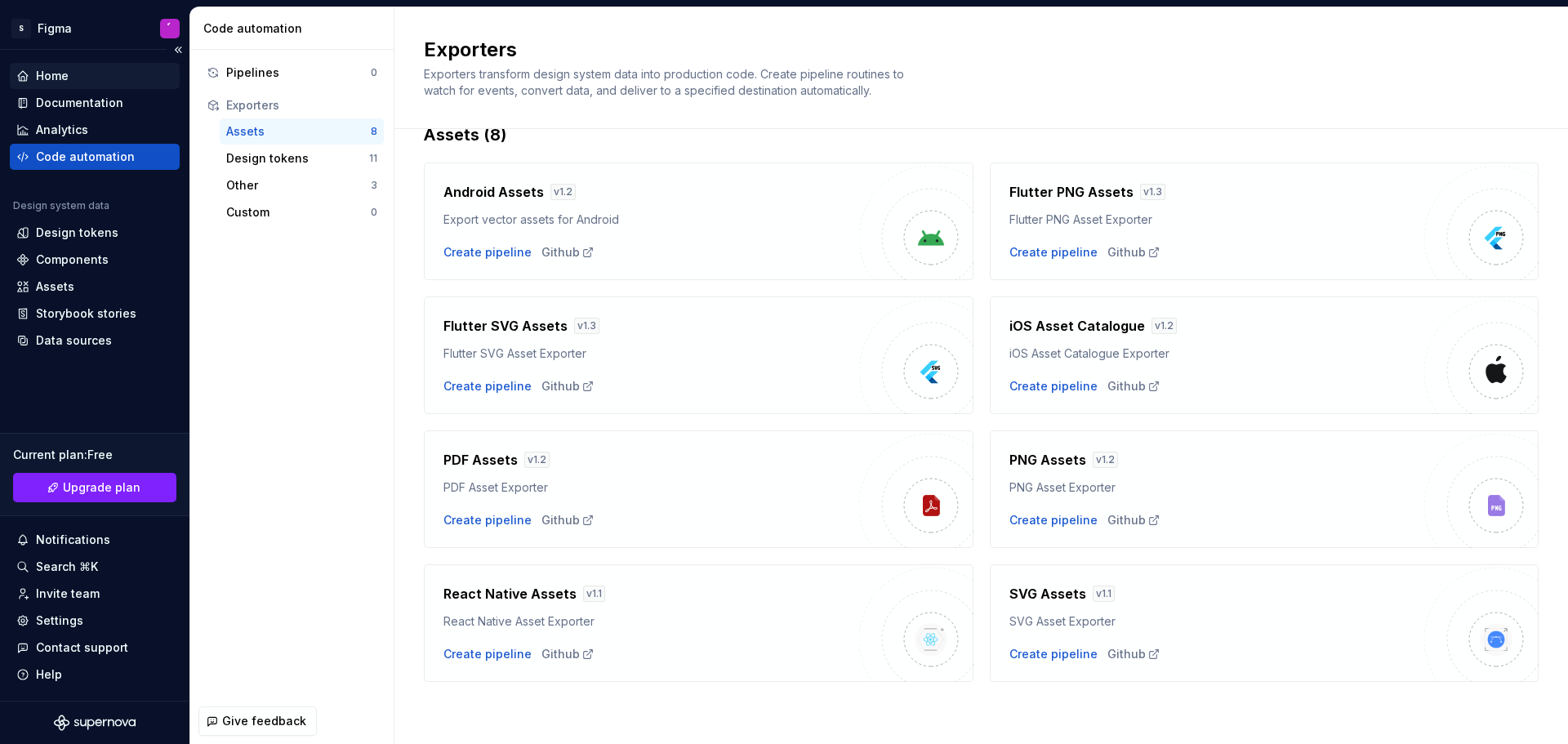
click at [111, 72] on div "Home" at bounding box center [95, 76] width 157 height 17
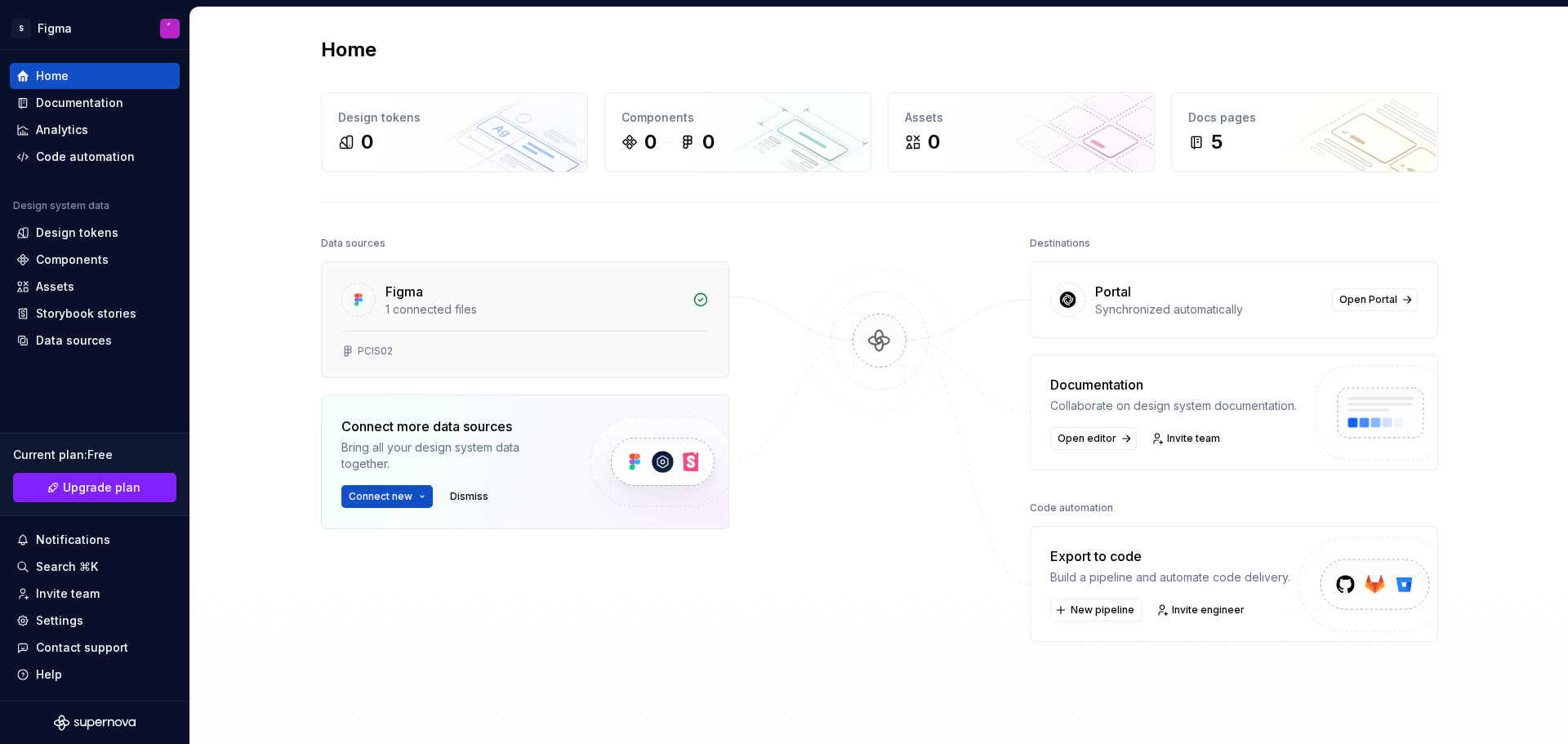
click at [697, 308] on div "Figma 1 connected files" at bounding box center [525, 297] width 407 height 69
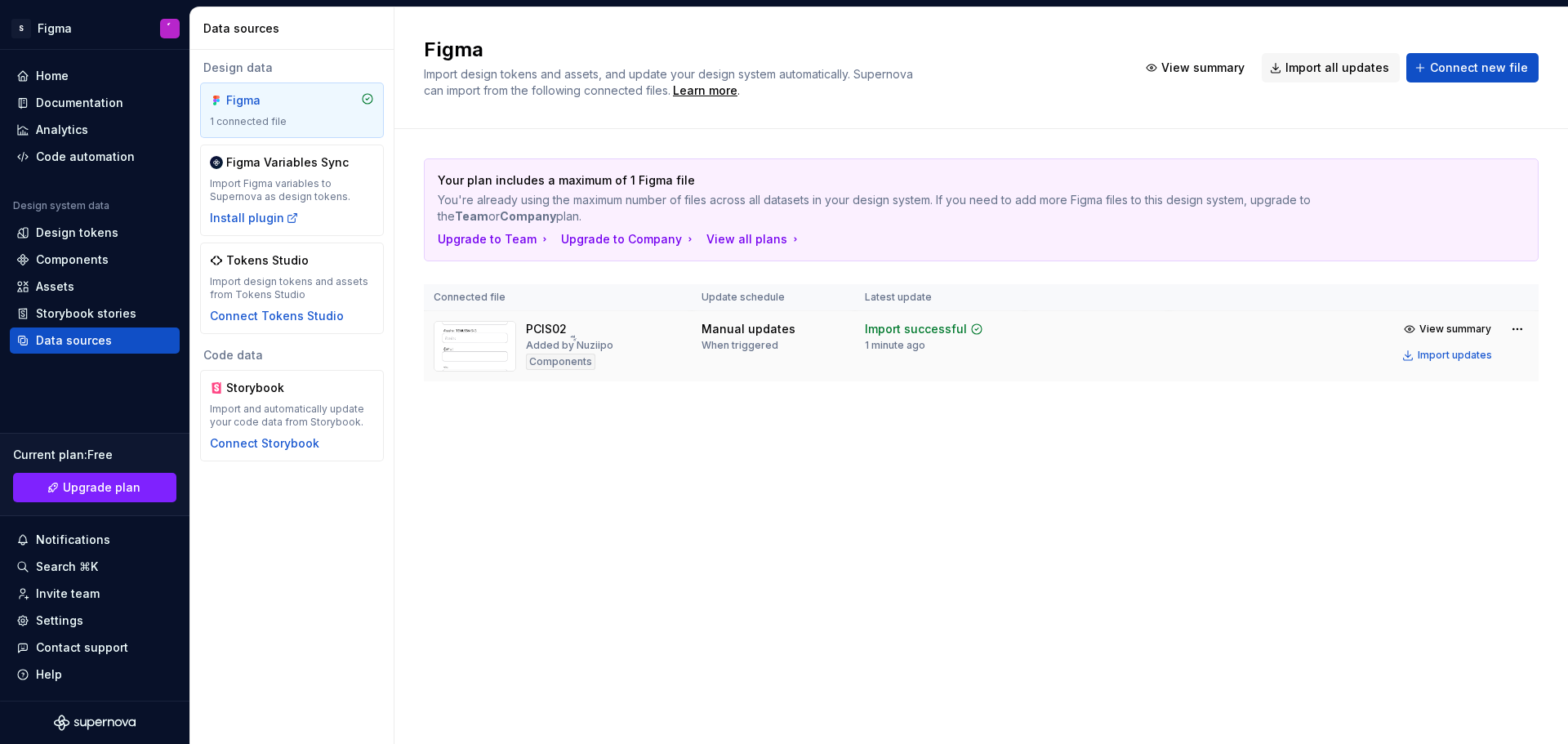
click at [468, 349] on img at bounding box center [475, 346] width 82 height 50
click at [482, 299] on th "Connected file" at bounding box center [558, 297] width 268 height 27
click at [565, 359] on div "Components" at bounding box center [560, 362] width 70 height 17
click at [1514, 326] on html "S Figma ์ Home Documentation Analytics Code automation Design system data Desig…" at bounding box center [784, 372] width 1568 height 744
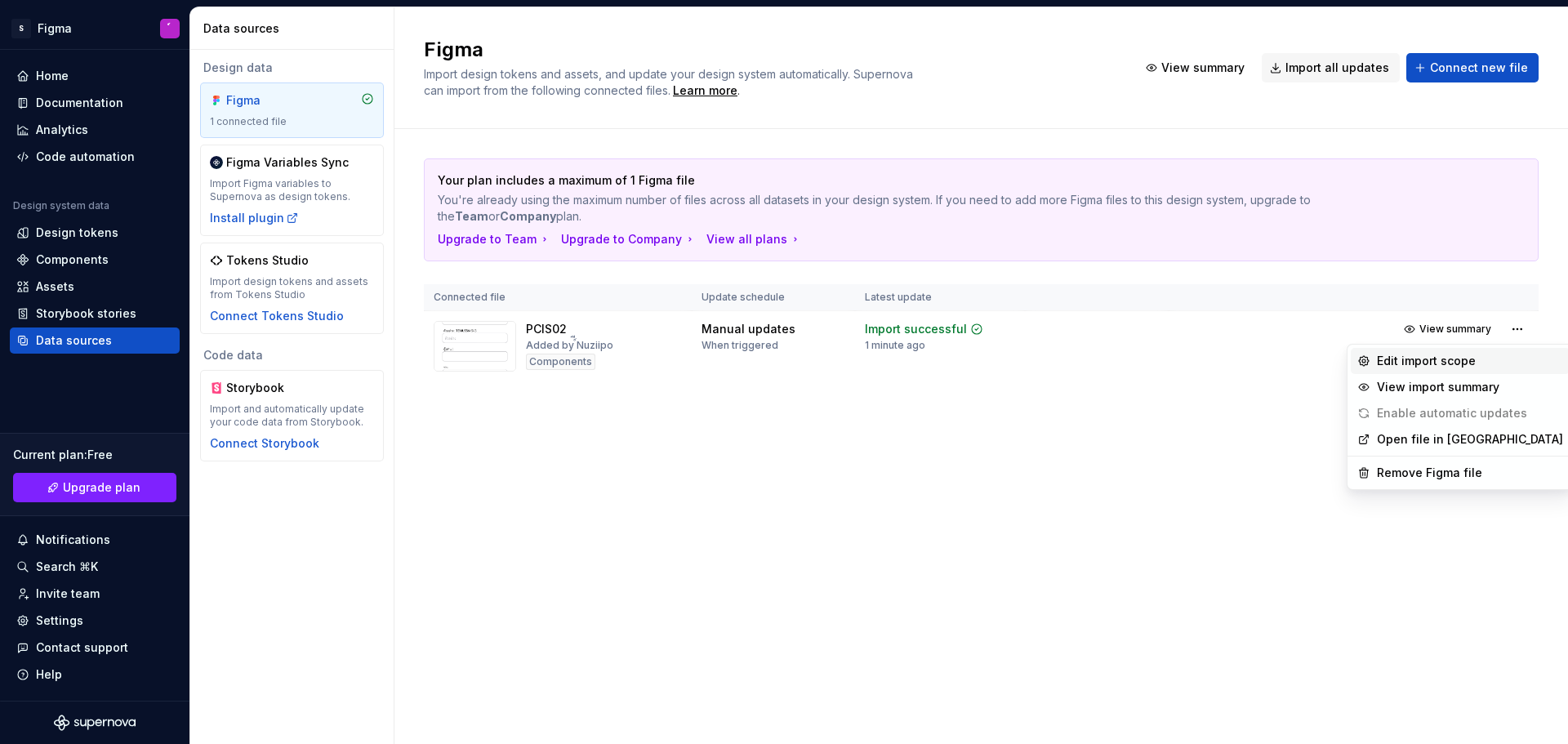
click at [1444, 364] on div "Edit import scope" at bounding box center [1470, 361] width 186 height 17
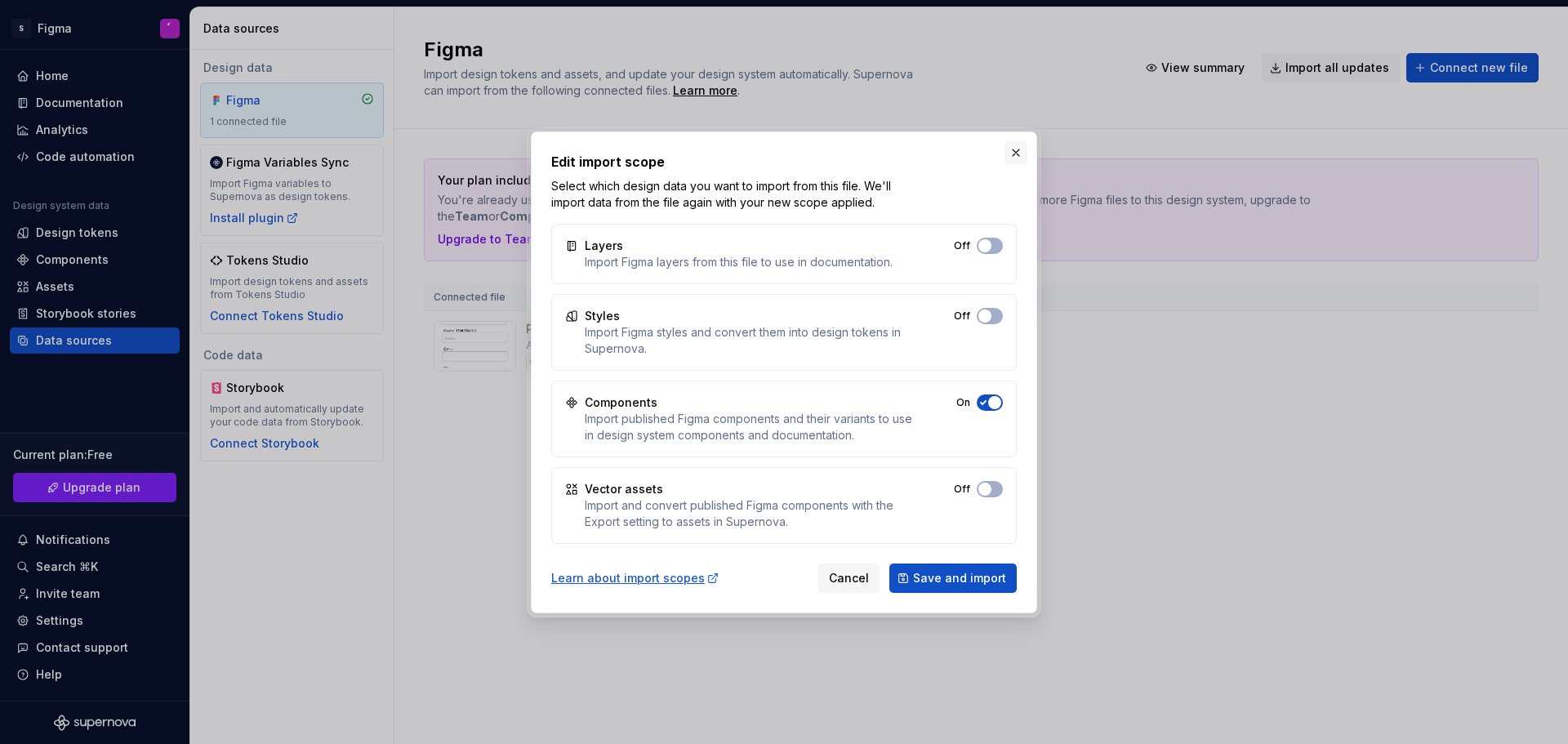
click at [1019, 156] on button "button" at bounding box center [1016, 152] width 23 height 23
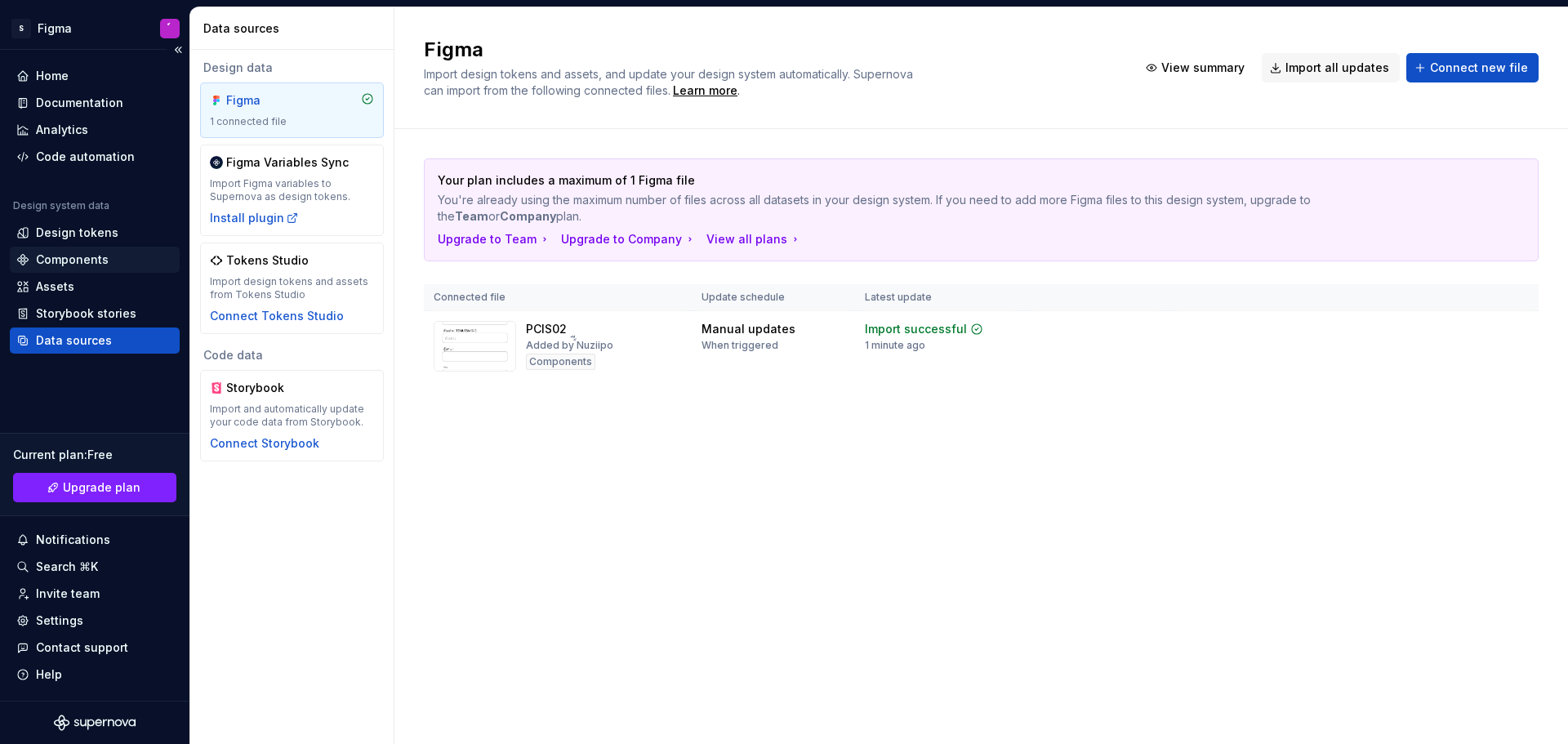
click at [101, 261] on div "Components" at bounding box center [72, 260] width 73 height 17
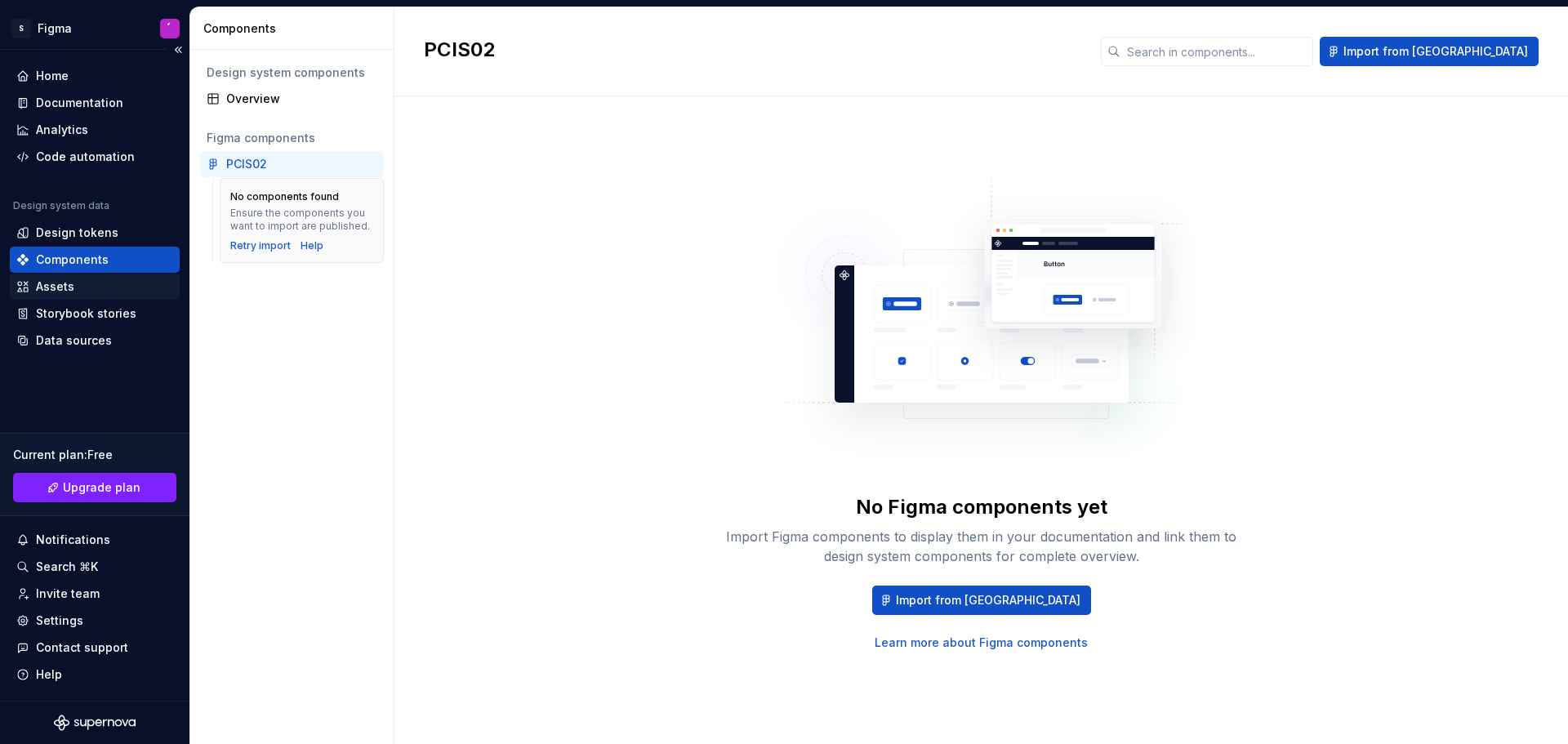
click at [95, 278] on div "Assets" at bounding box center [95, 287] width 170 height 26
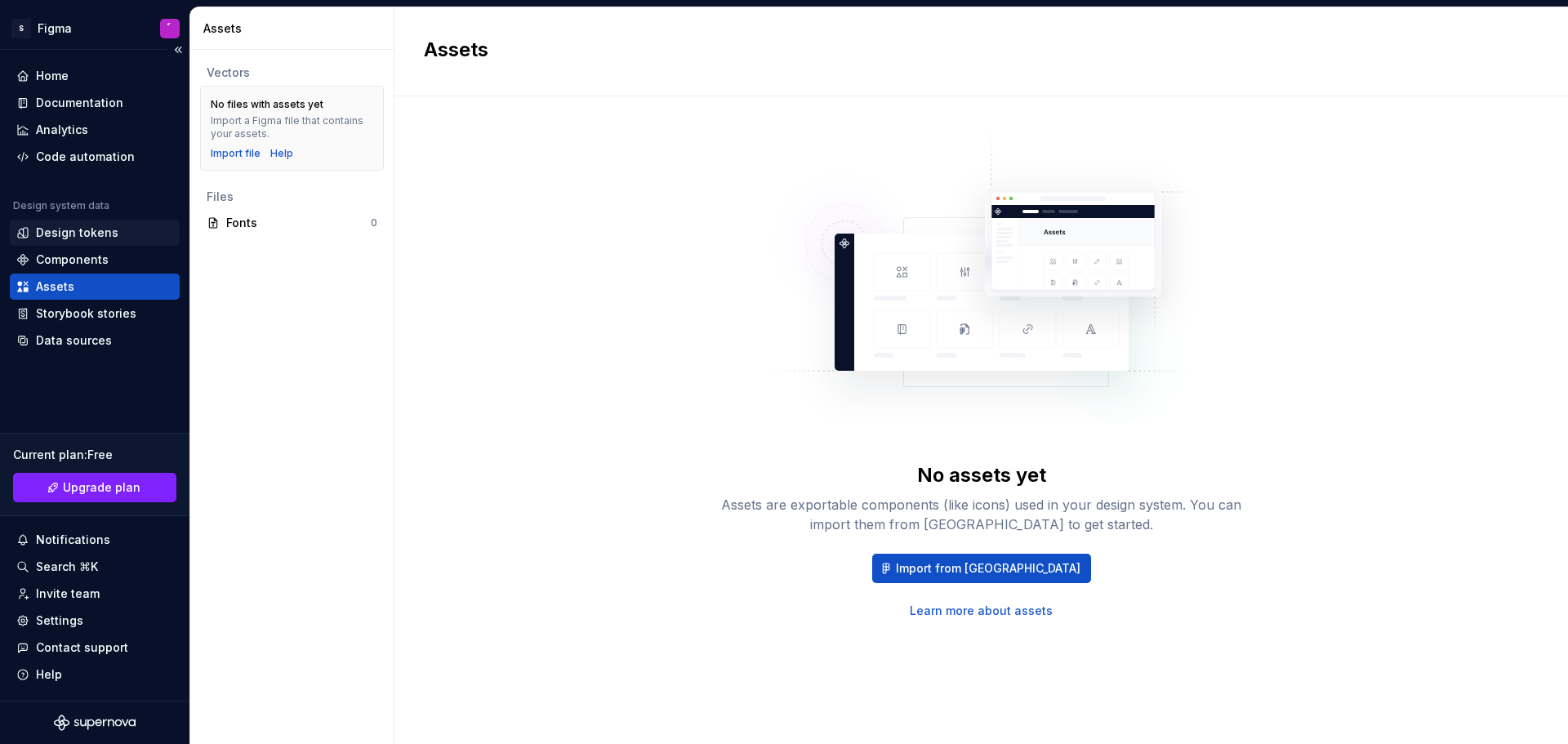
click at [105, 228] on div "Design tokens" at bounding box center [77, 233] width 82 height 17
